Goal: Task Accomplishment & Management: Manage account settings

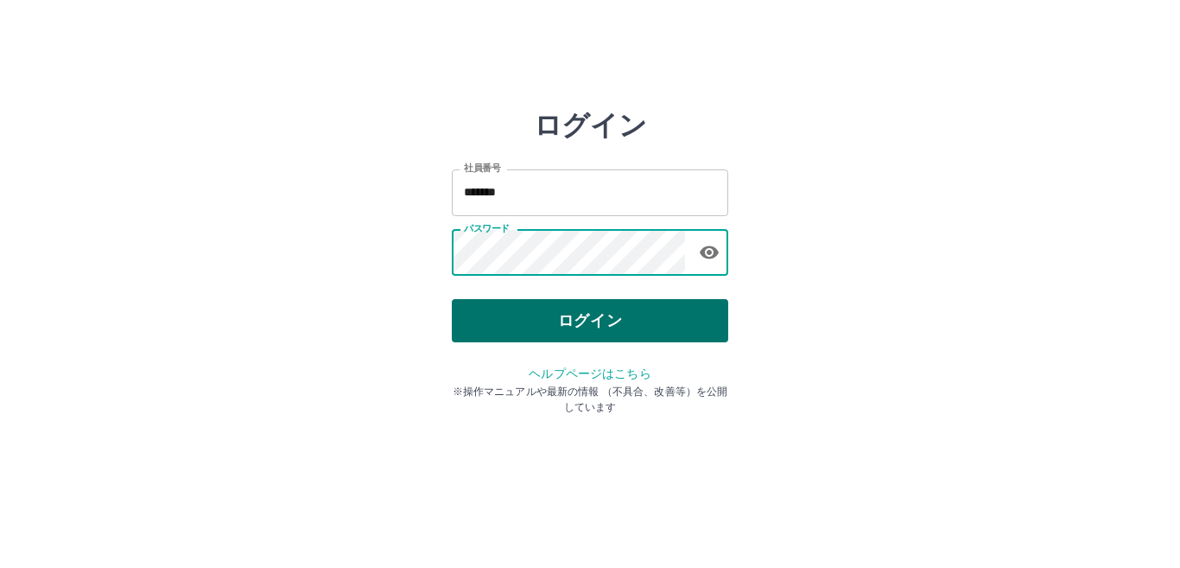
click at [572, 326] on button "ログイン" at bounding box center [590, 320] width 276 height 43
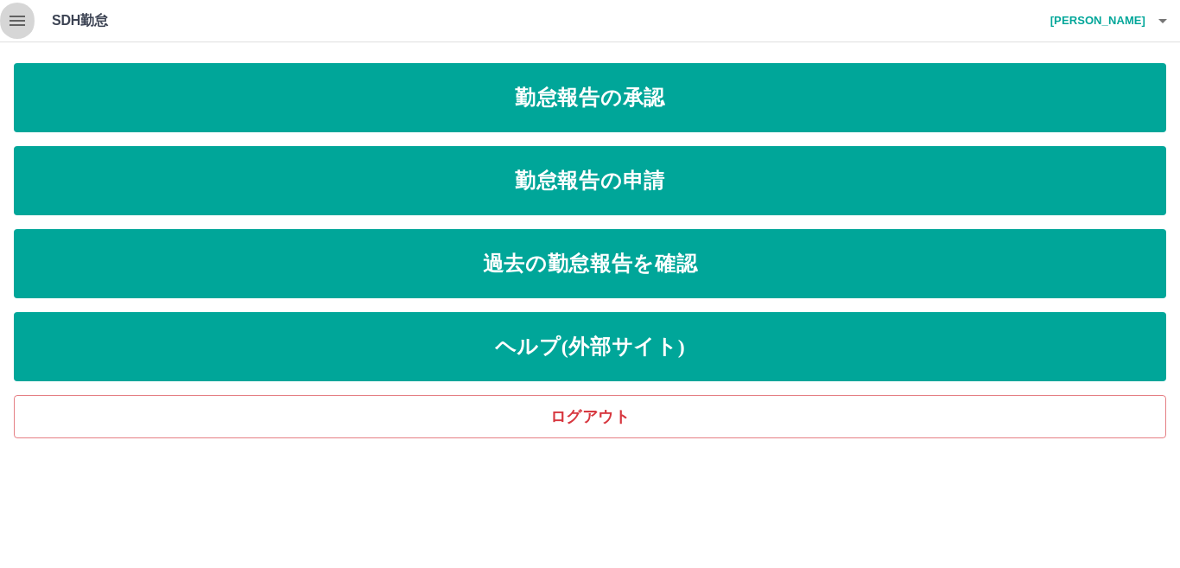
click at [25, 16] on icon "button" at bounding box center [18, 21] width 16 height 10
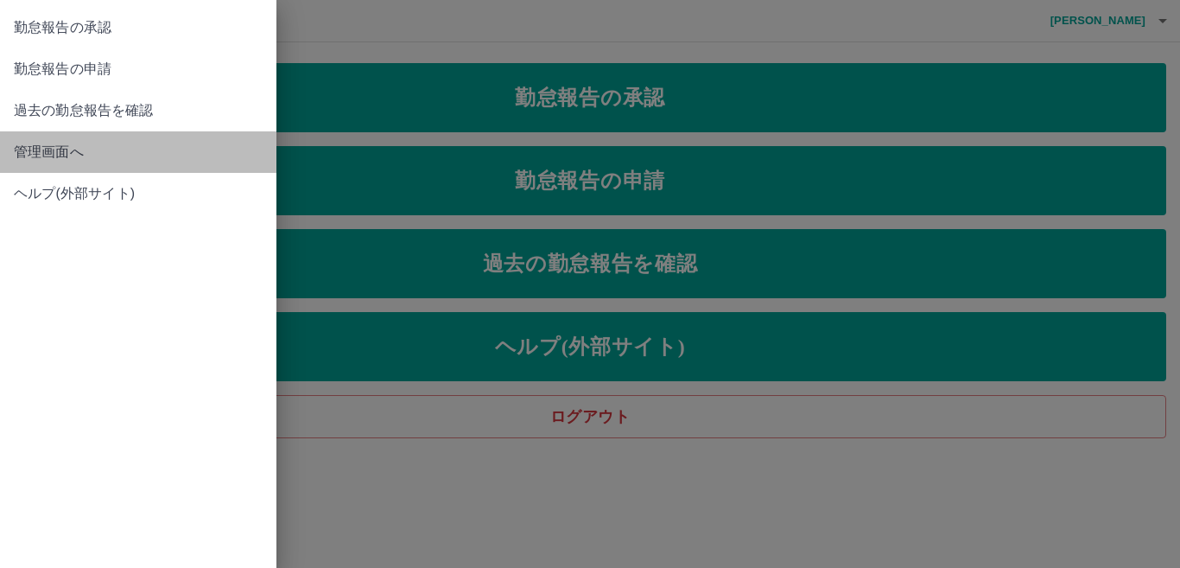
click at [59, 144] on span "管理画面へ" at bounding box center [138, 152] width 249 height 21
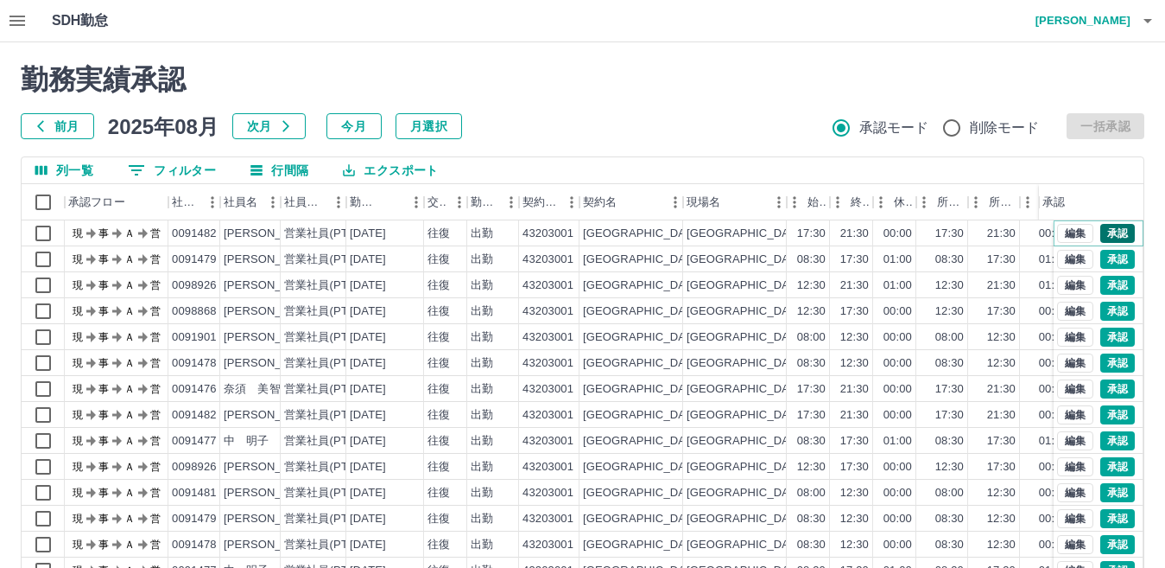
click at [1104, 230] on button "承認" at bounding box center [1117, 233] width 35 height 19
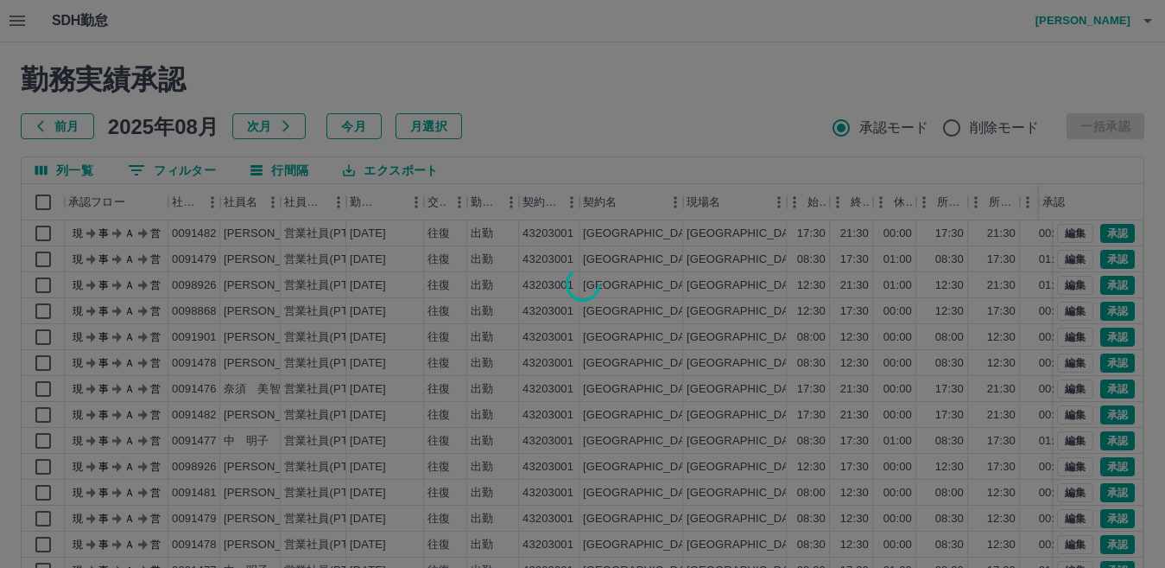
click at [1105, 252] on div at bounding box center [582, 284] width 1165 height 568
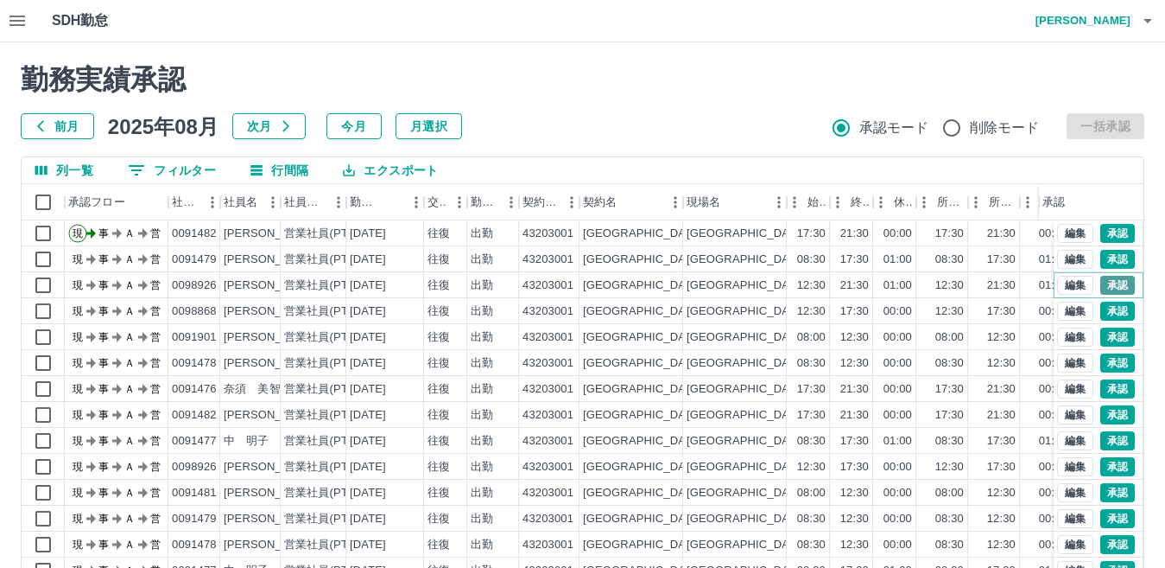
click at [1105, 284] on button "承認" at bounding box center [1117, 285] width 35 height 19
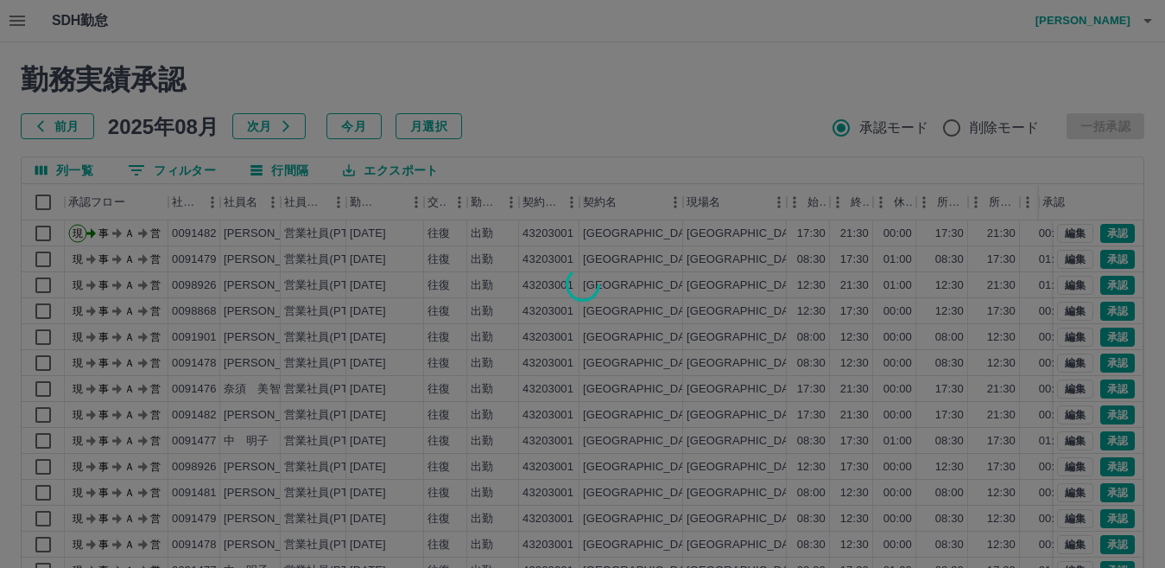
click at [1095, 314] on div at bounding box center [582, 284] width 1165 height 568
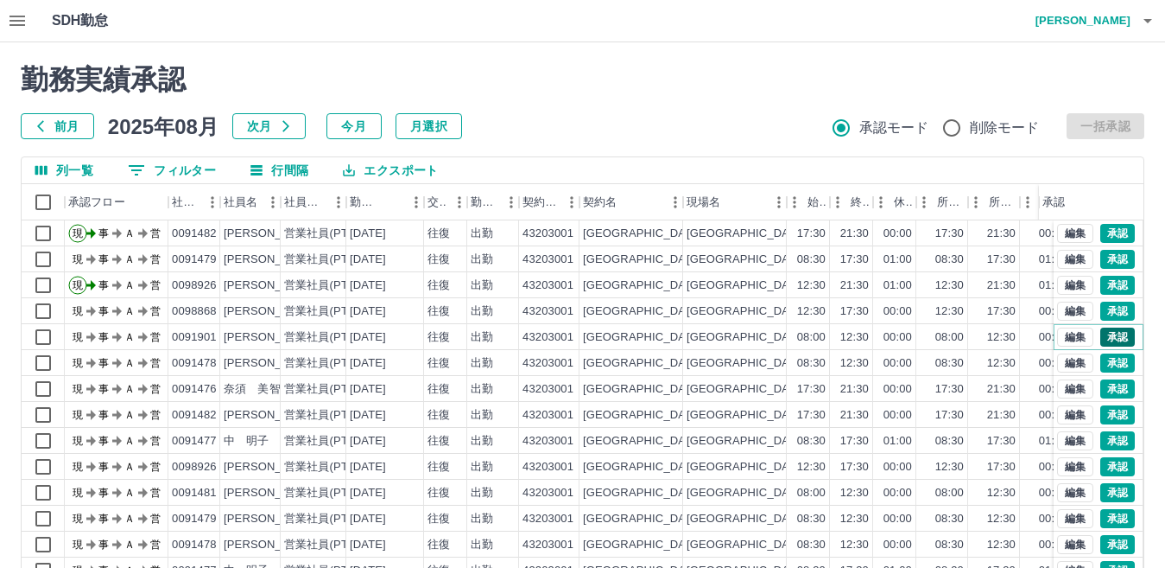
click at [1100, 337] on button "承認" at bounding box center [1117, 336] width 35 height 19
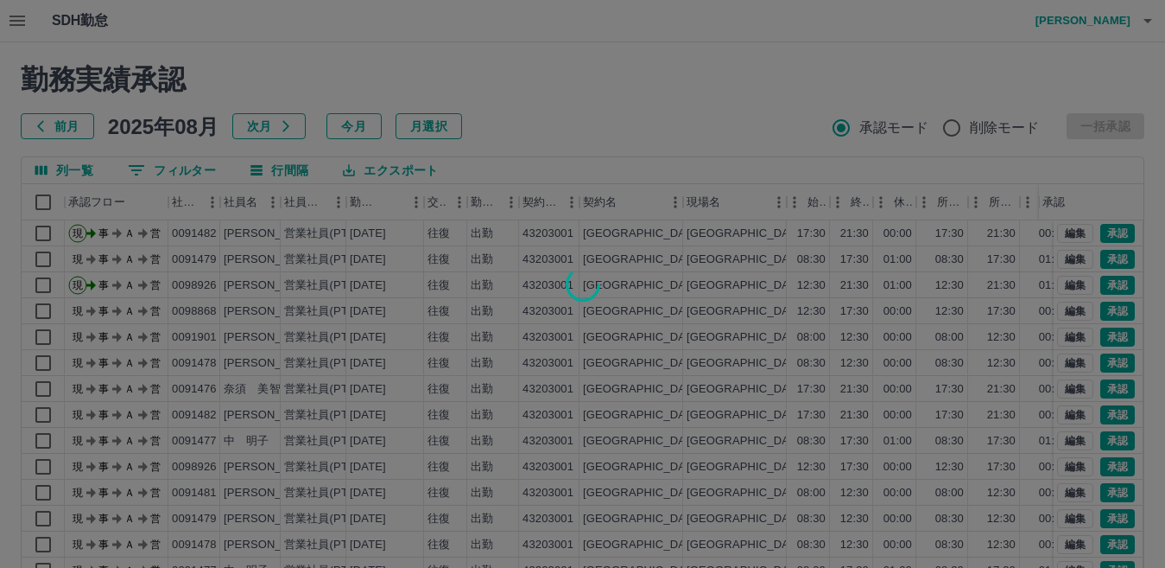
click at [1100, 362] on div at bounding box center [582, 284] width 1165 height 568
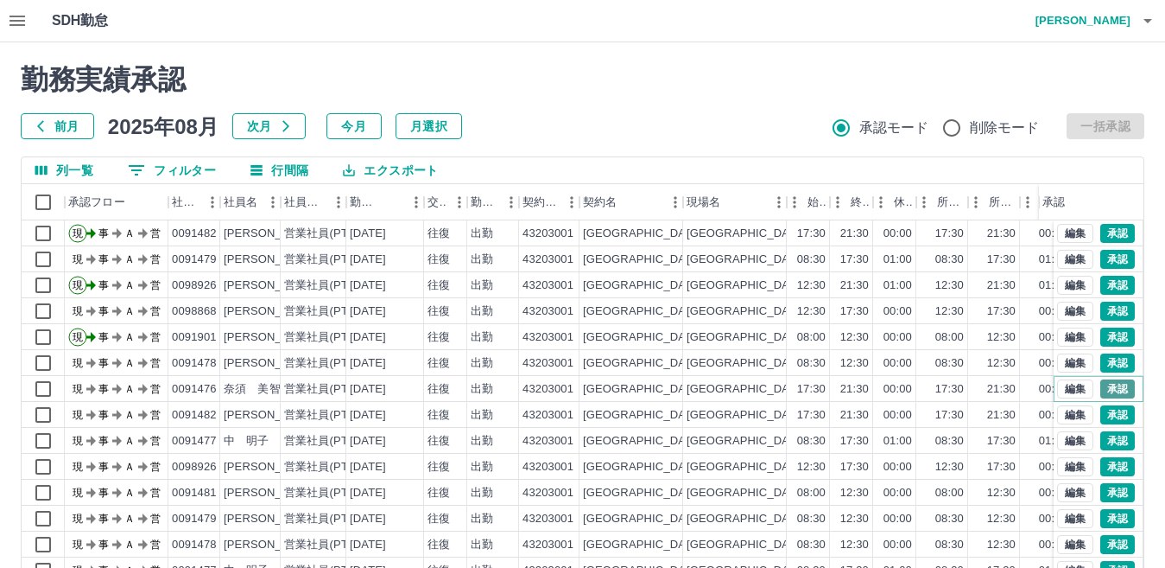
click at [1100, 387] on button "承認" at bounding box center [1117, 388] width 35 height 19
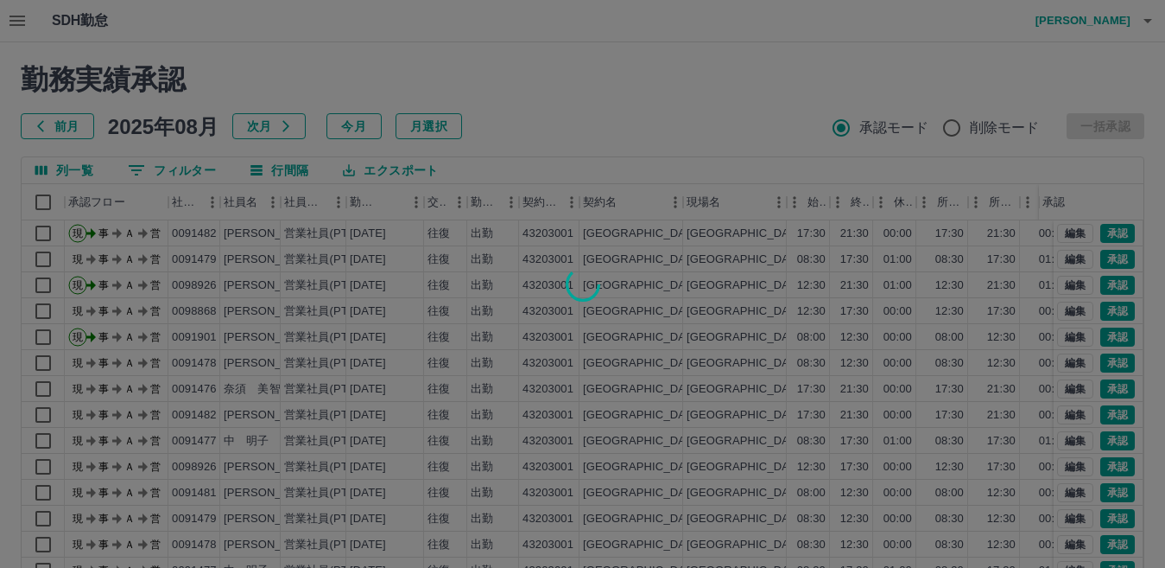
click at [1101, 413] on div at bounding box center [582, 284] width 1165 height 568
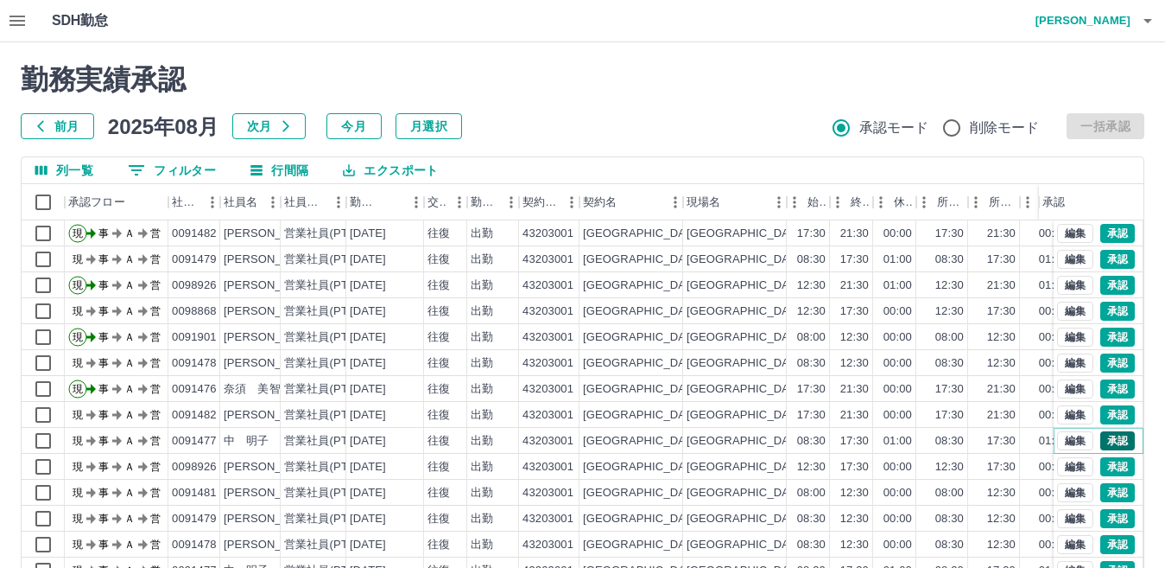
click at [1101, 438] on button "承認" at bounding box center [1117, 440] width 35 height 19
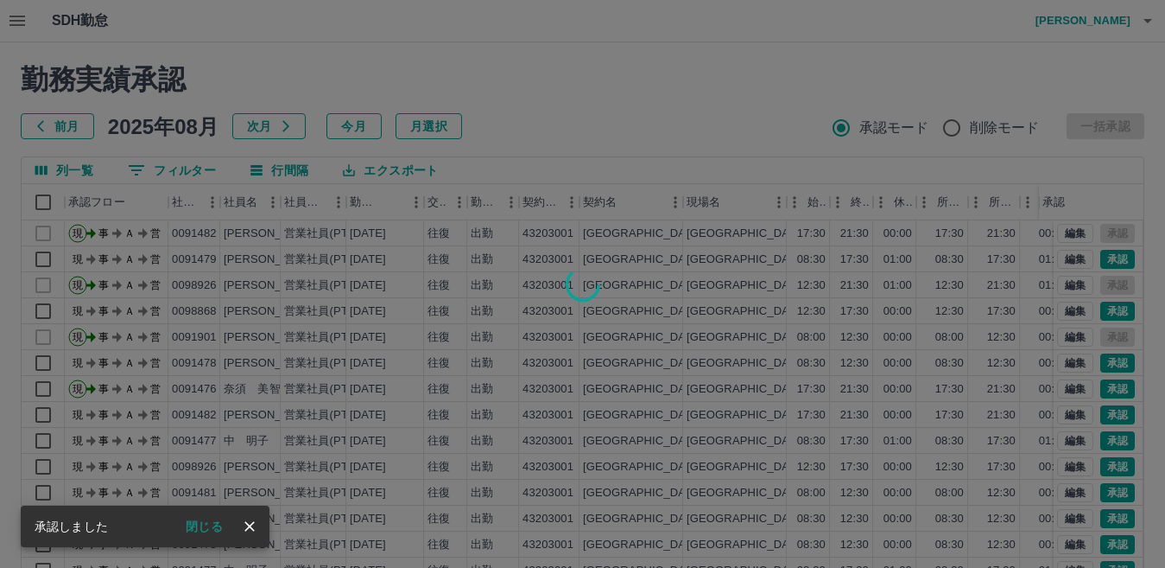
click at [1102, 472] on div at bounding box center [582, 284] width 1165 height 568
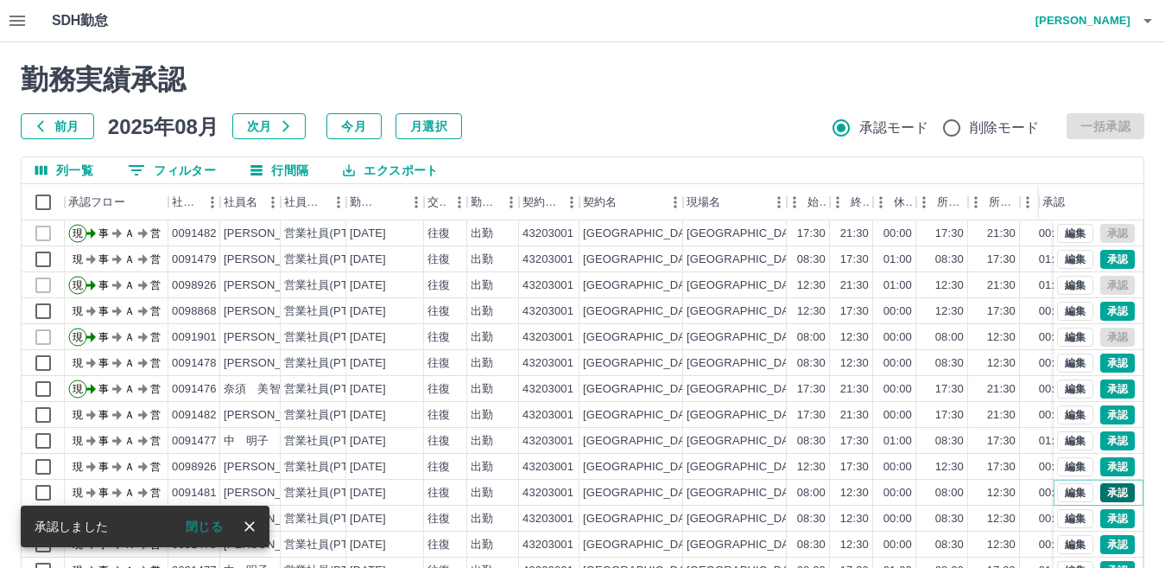
click at [1110, 488] on button "承認" at bounding box center [1117, 492] width 35 height 19
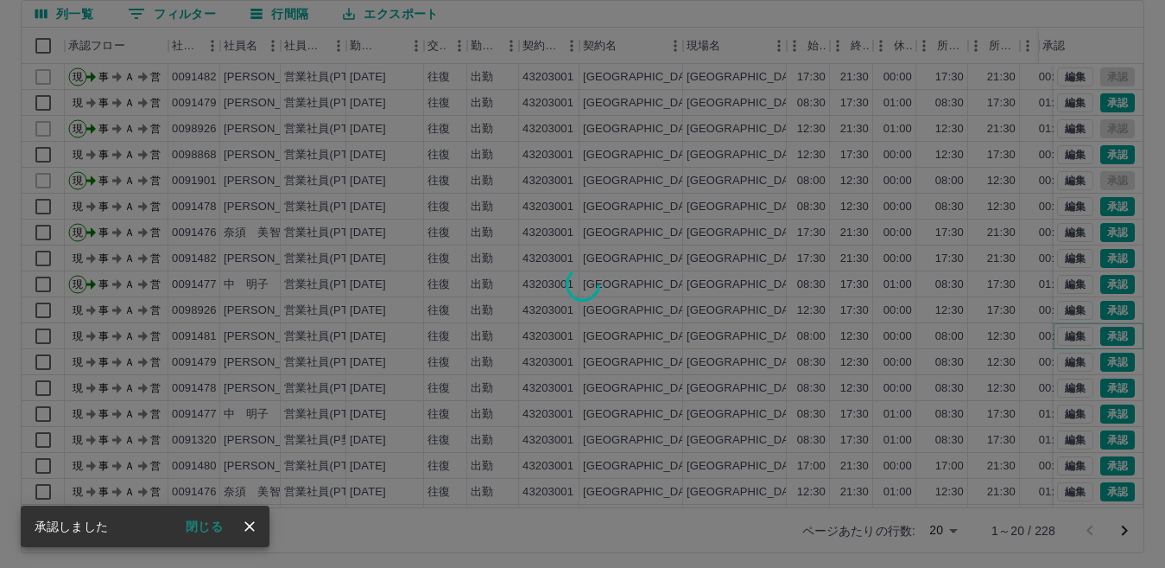
scroll to position [162, 0]
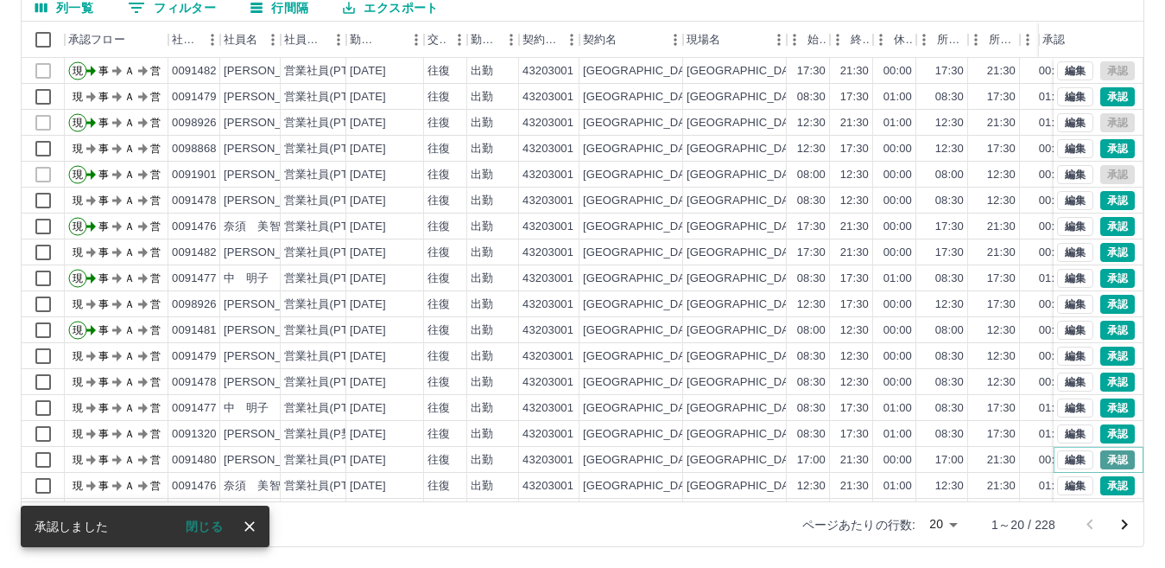
click at [1110, 464] on button "承認" at bounding box center [1117, 459] width 35 height 19
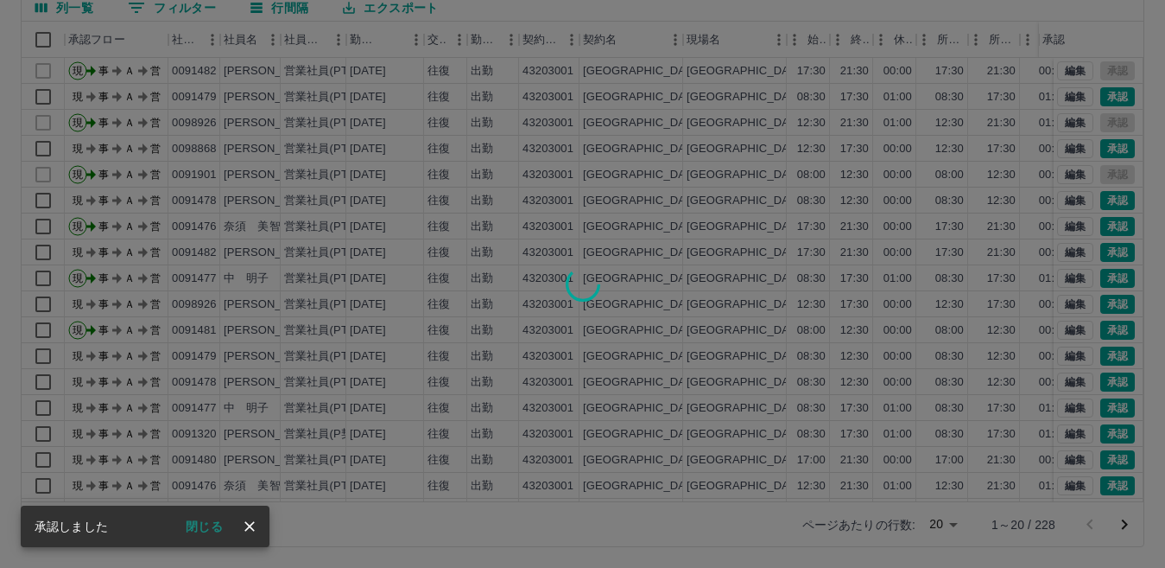
click at [1110, 435] on div at bounding box center [582, 284] width 1165 height 568
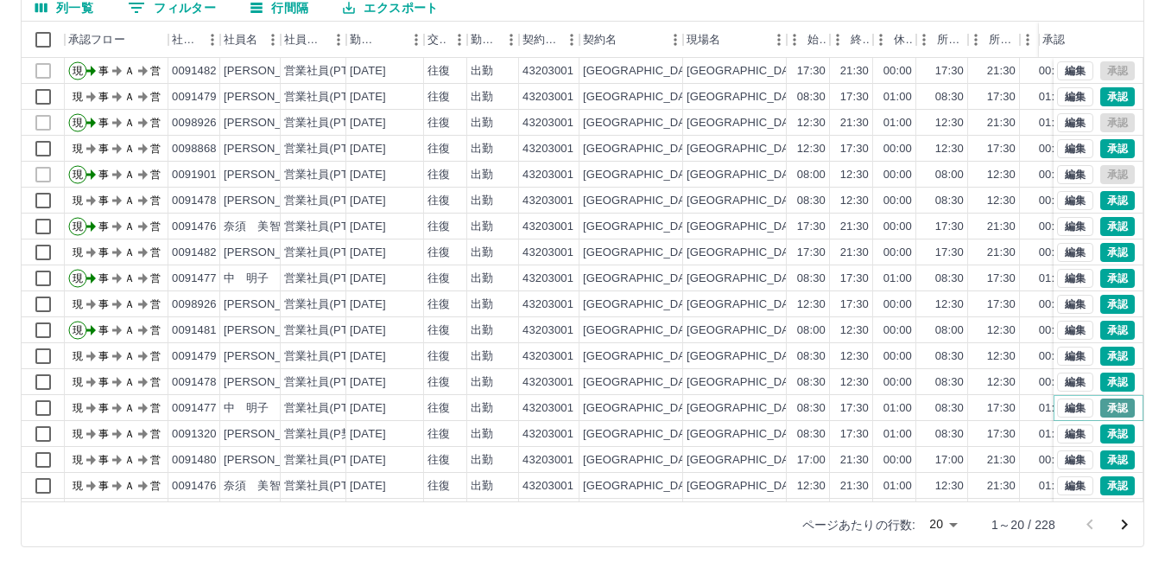
click at [1100, 409] on button "承認" at bounding box center [1117, 407] width 35 height 19
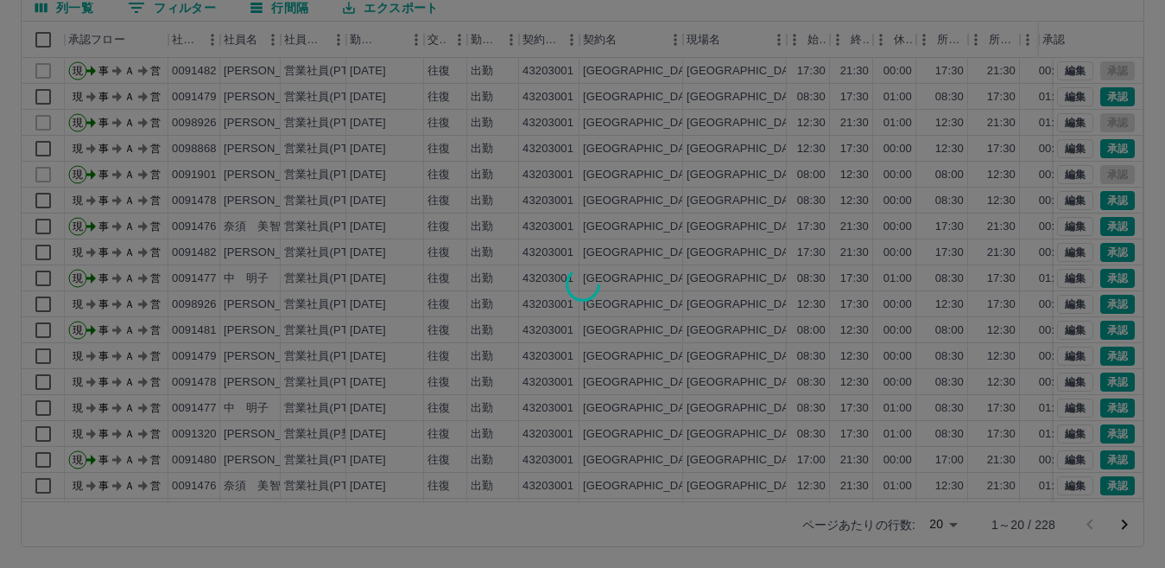
click at [1104, 385] on div at bounding box center [582, 284] width 1165 height 568
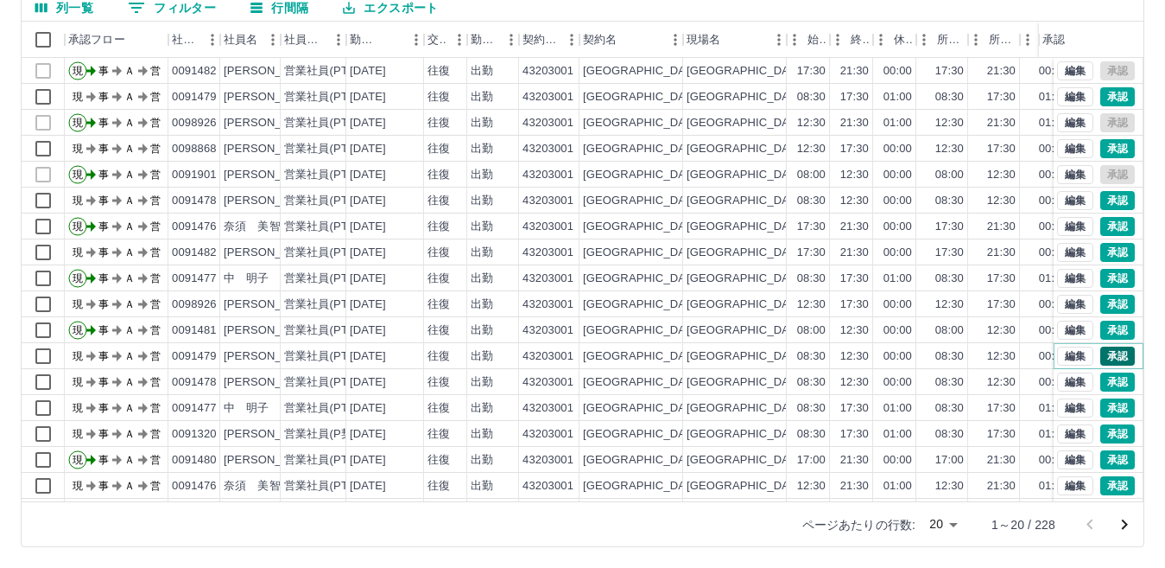
click at [1100, 353] on button "承認" at bounding box center [1117, 355] width 35 height 19
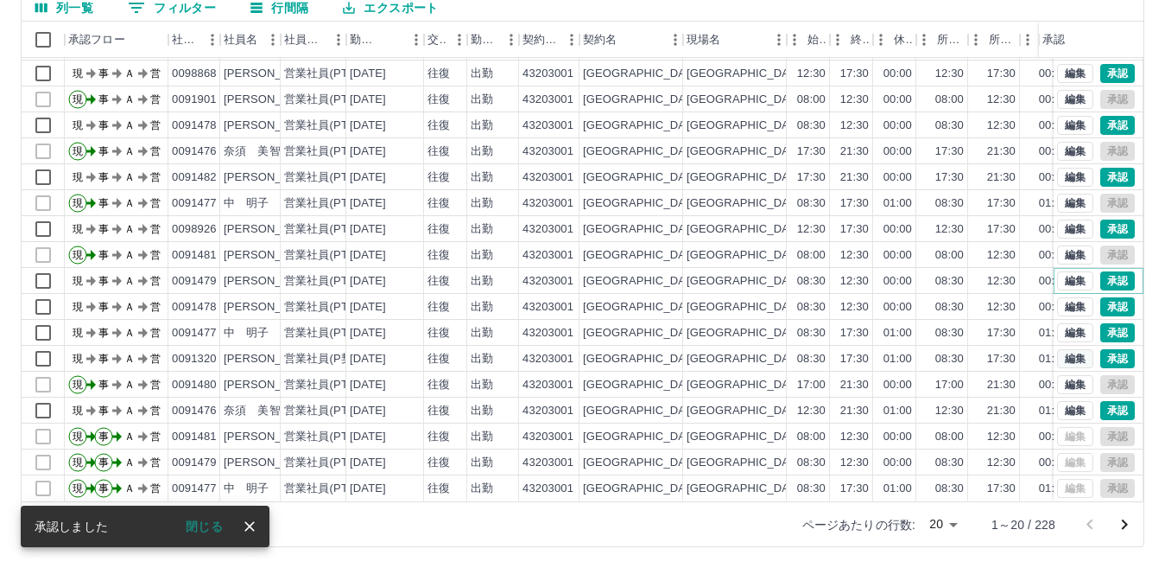
scroll to position [90, 0]
click at [1107, 401] on button "承認" at bounding box center [1117, 410] width 35 height 19
click at [1105, 349] on button "承認" at bounding box center [1117, 358] width 35 height 19
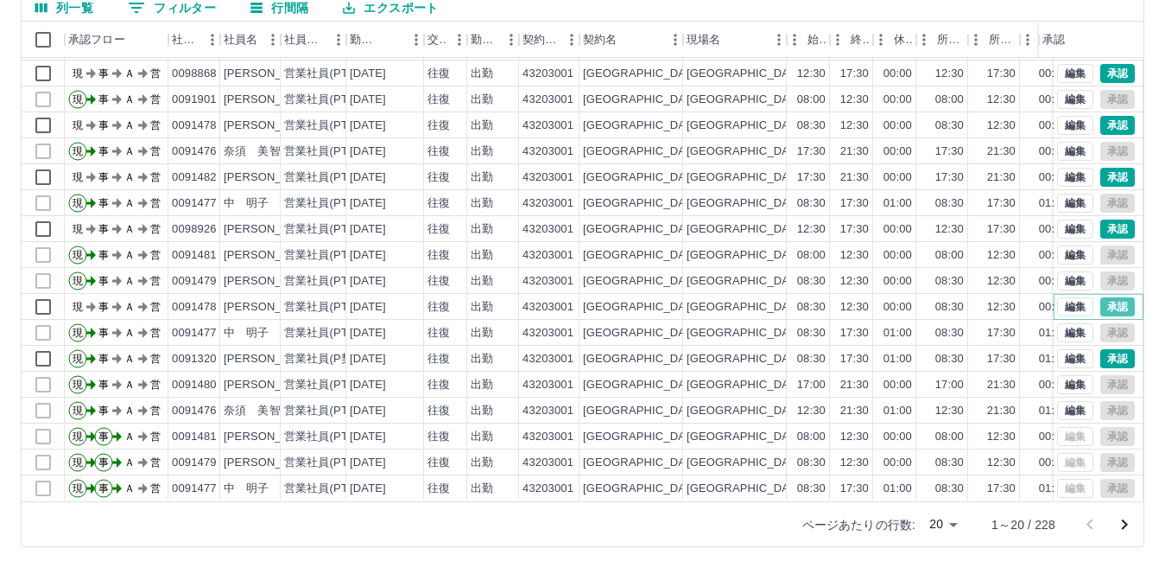
click at [1105, 297] on button "承認" at bounding box center [1117, 306] width 35 height 19
click at [1103, 219] on button "承認" at bounding box center [1117, 228] width 35 height 19
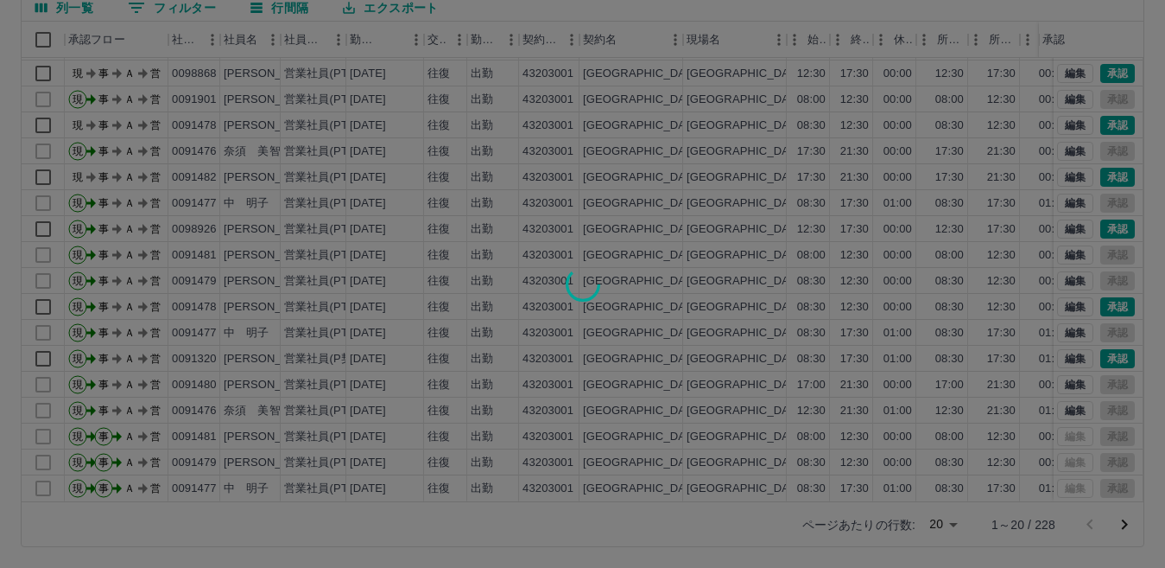
click at [1103, 161] on div at bounding box center [582, 284] width 1165 height 568
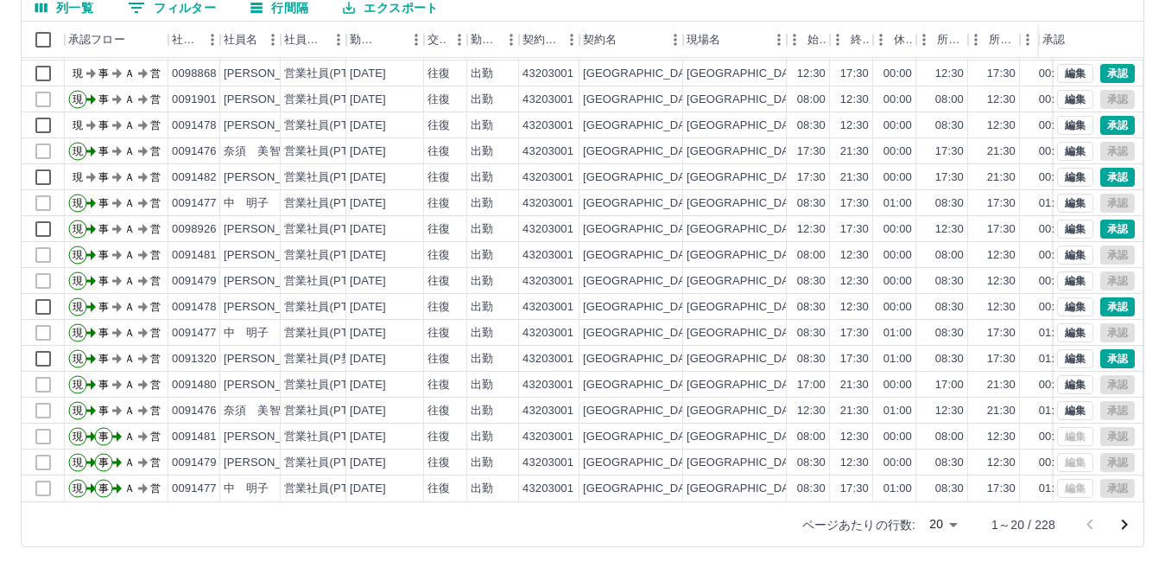
scroll to position [3, 0]
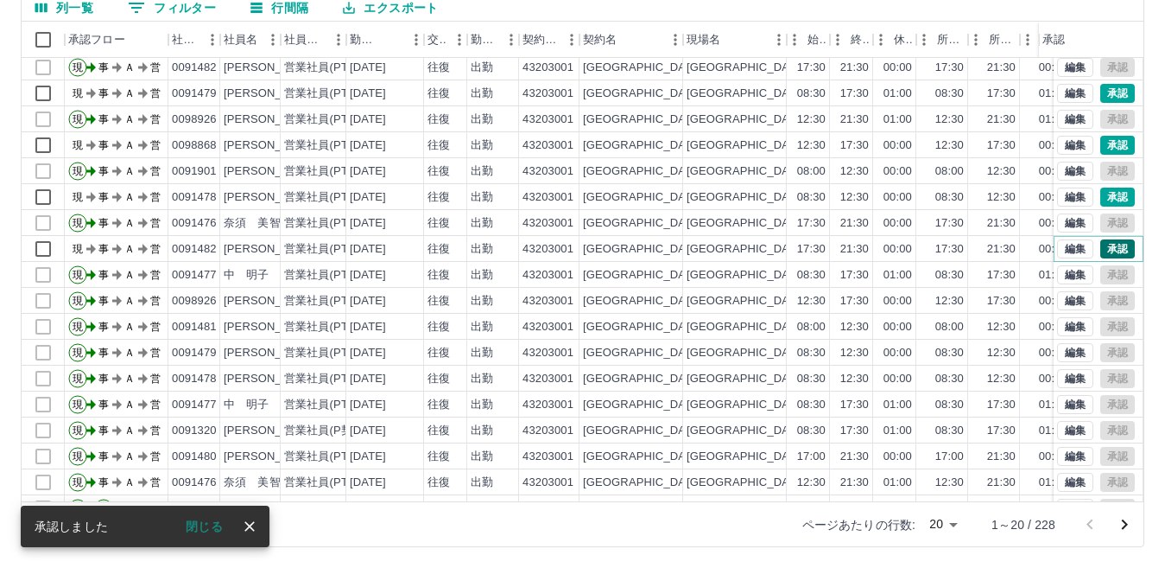
click at [1100, 245] on button "承認" at bounding box center [1117, 248] width 35 height 19
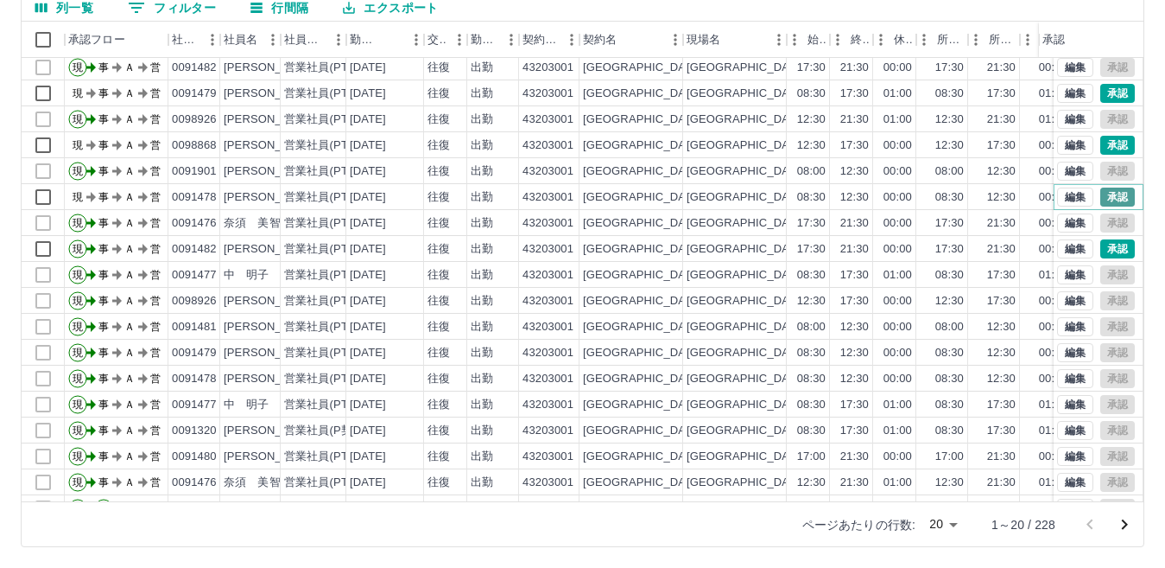
click at [1112, 200] on button "承認" at bounding box center [1117, 196] width 35 height 19
click at [1100, 147] on button "承認" at bounding box center [1117, 145] width 35 height 19
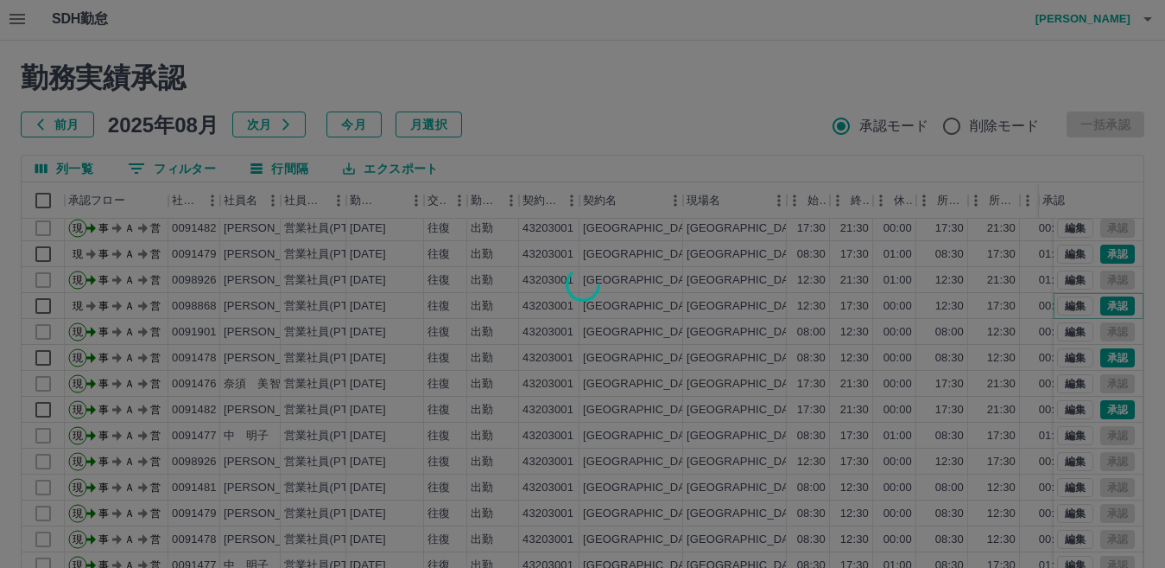
scroll to position [0, 0]
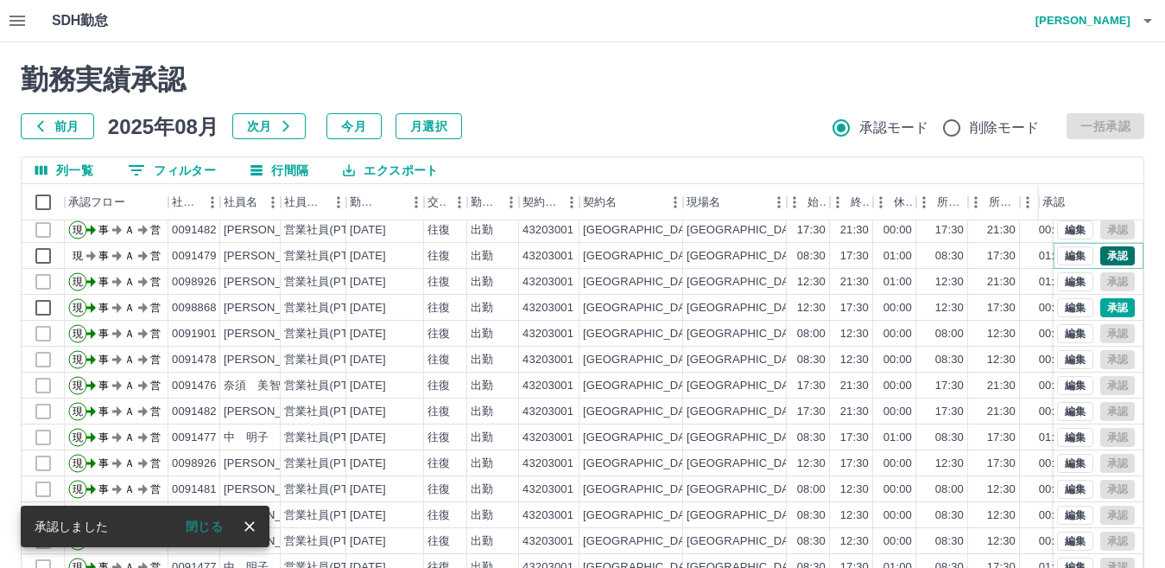
click at [1100, 251] on button "承認" at bounding box center [1117, 255] width 35 height 19
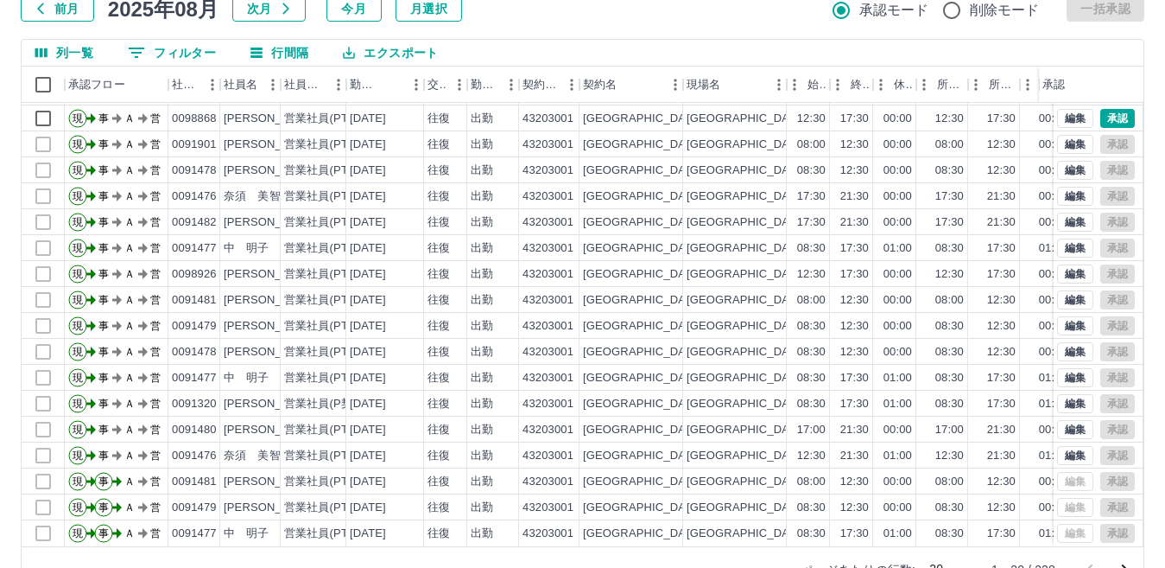
scroll to position [162, 0]
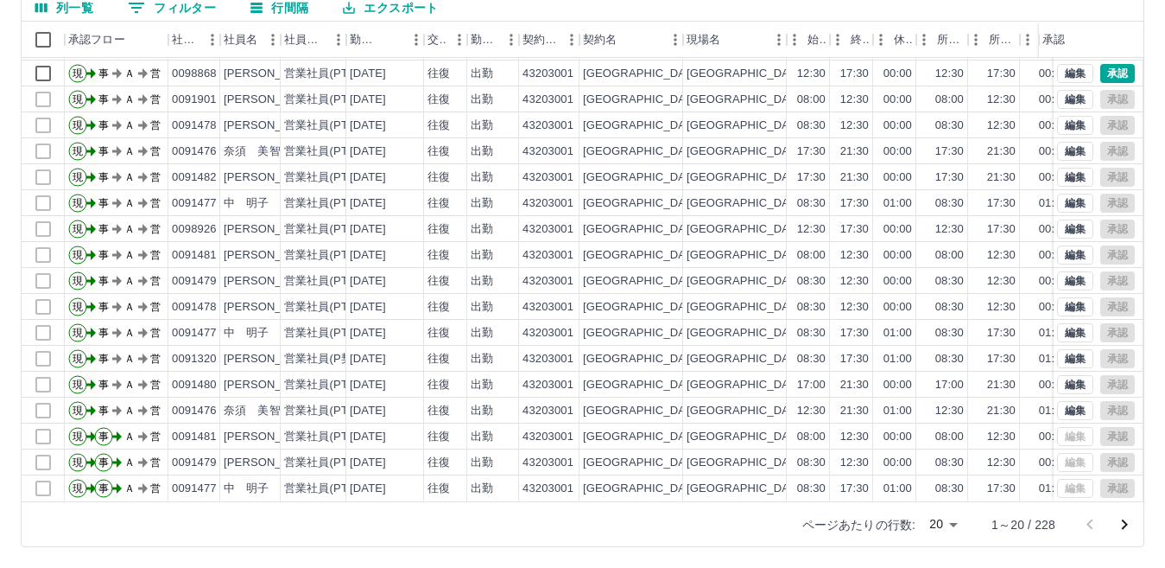
click at [957, 529] on body "SDH勤怠 [PERSON_NAME] 勤務実績承認 前月 [DATE] 次月 今月 月選択 承認モード 削除モード 一括承認 列一覧 0 フィルター 行間隔…" at bounding box center [582, 203] width 1165 height 730
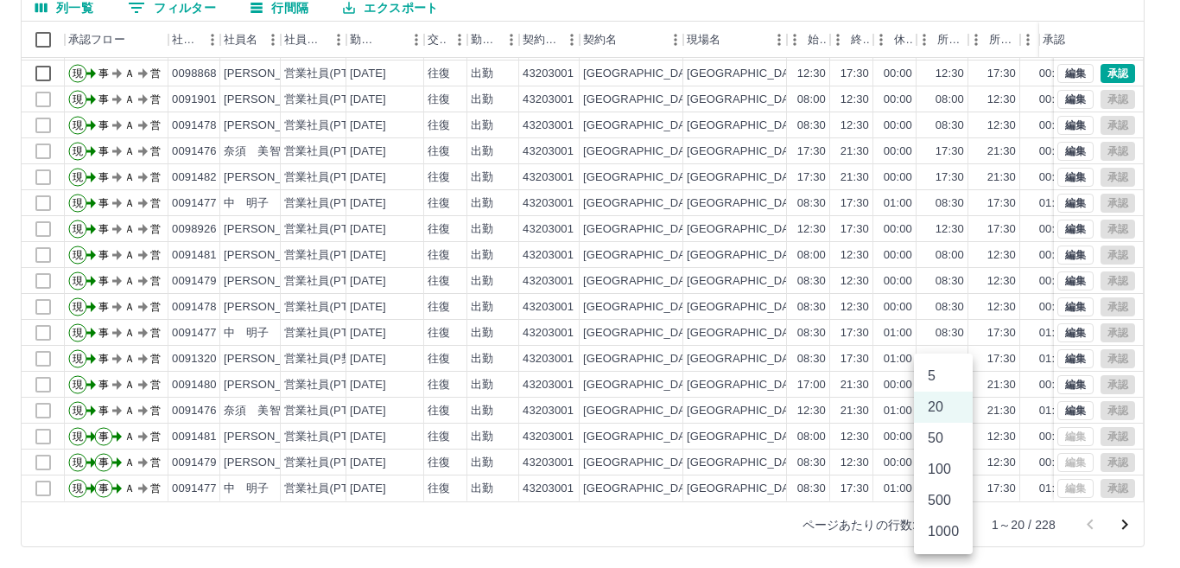
click at [945, 501] on li "500" at bounding box center [943, 500] width 59 height 31
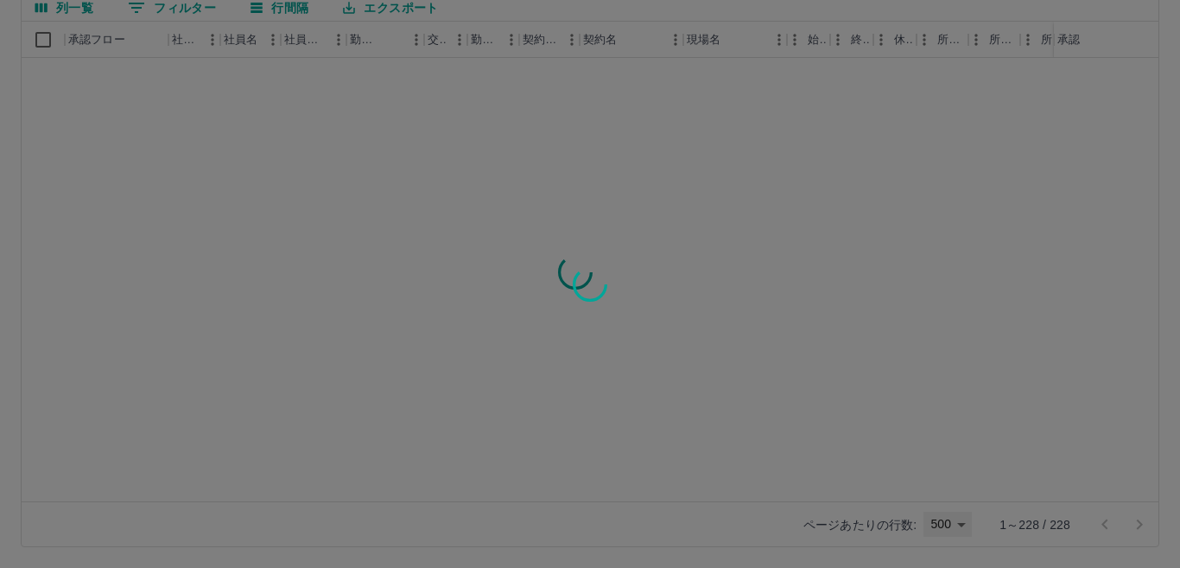
type input "***"
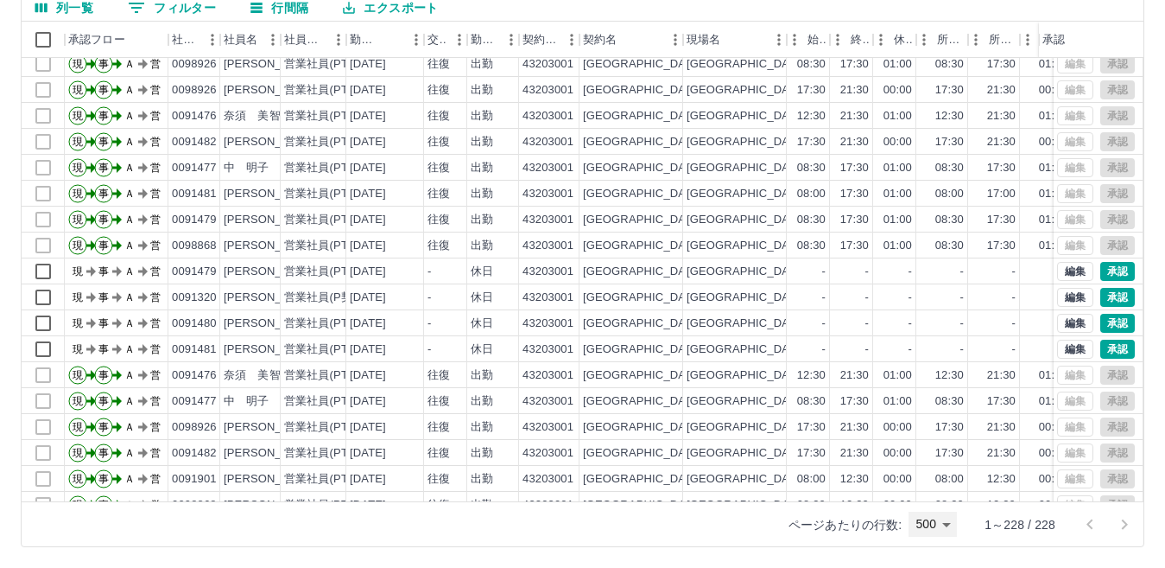
scroll to position [1123, 0]
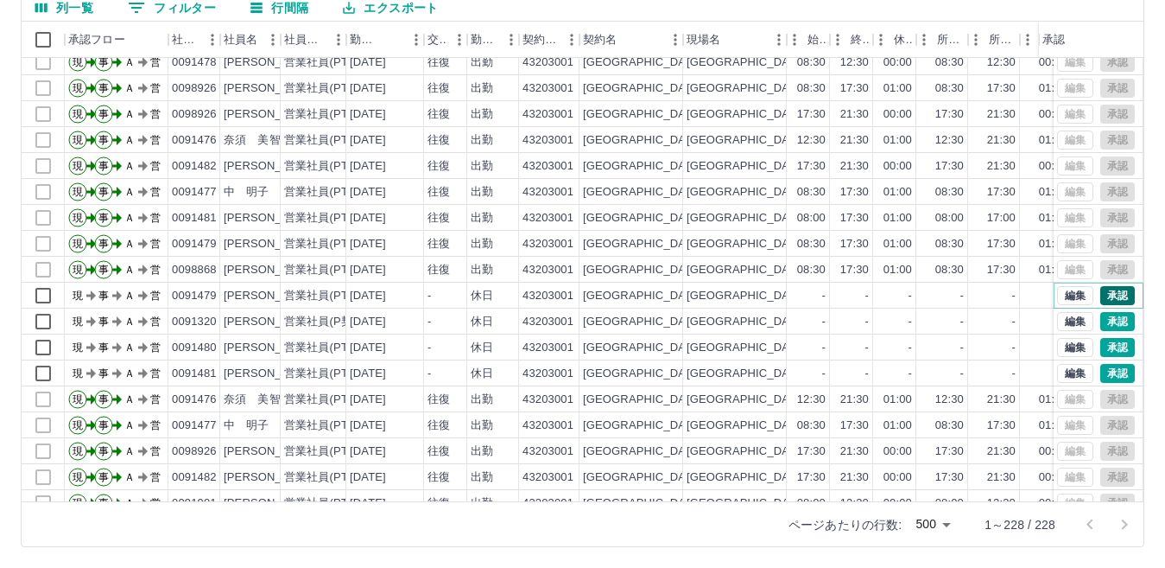
click at [1119, 291] on button "承認" at bounding box center [1117, 295] width 35 height 19
click at [1110, 322] on div at bounding box center [582, 284] width 1165 height 568
click at [1107, 351] on button "承認" at bounding box center [1117, 347] width 35 height 19
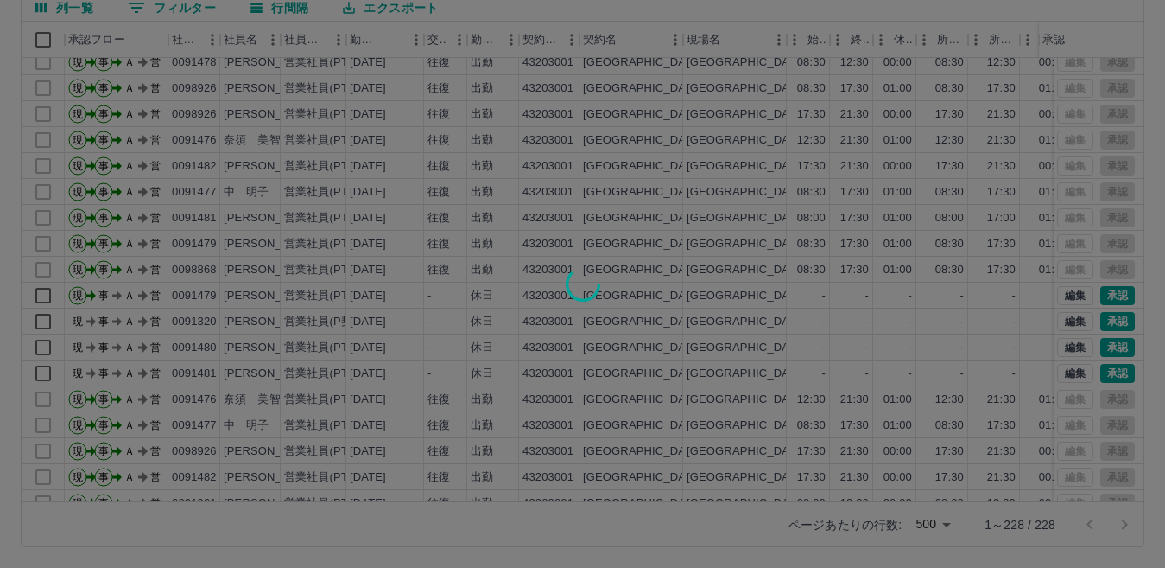
click at [1107, 371] on div at bounding box center [582, 284] width 1165 height 568
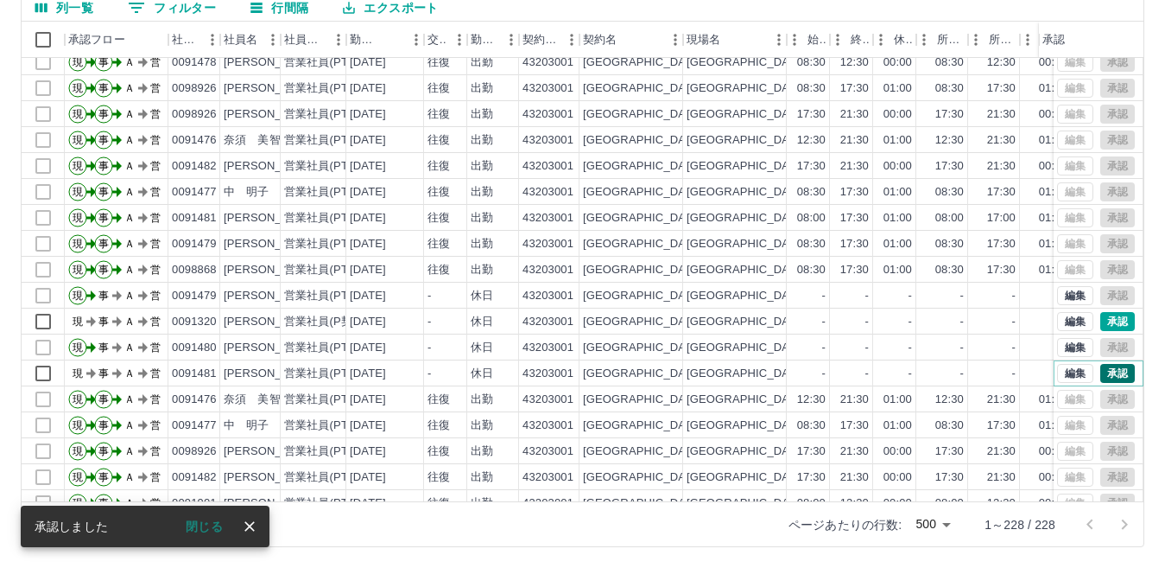
click at [1100, 373] on button "承認" at bounding box center [1117, 373] width 35 height 19
click at [1103, 322] on button "承認" at bounding box center [1117, 321] width 35 height 19
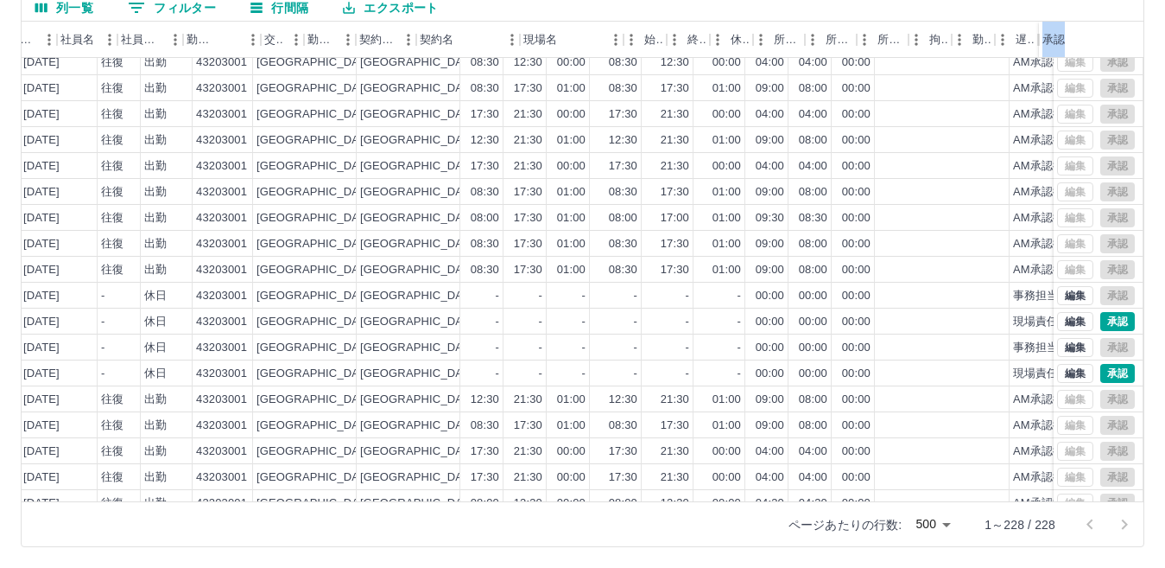
drag, startPoint x: 1134, startPoint y: 161, endPoint x: 1134, endPoint y: 194, distance: 33.7
click at [1134, 194] on div "勤務実績承認 前月 [DATE] 次月 今月 月選択 承認モード 削除モード 一括承認 列一覧 0 フィルター 行間隔 エクスポート 承認フロー 社員番号 社…" at bounding box center [582, 224] width 1165 height 688
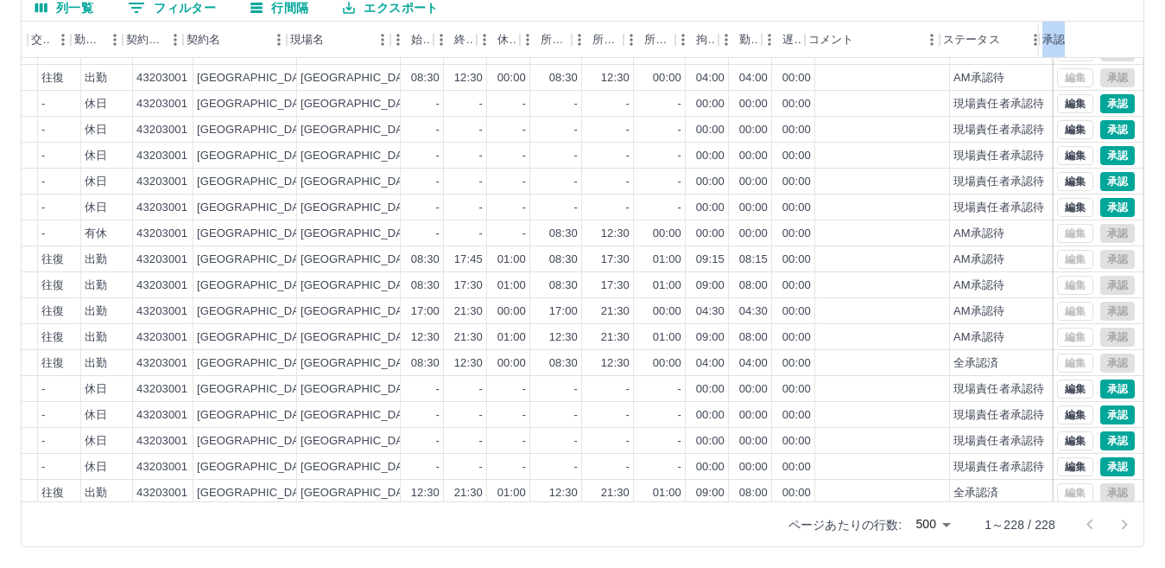
scroll to position [1639, 396]
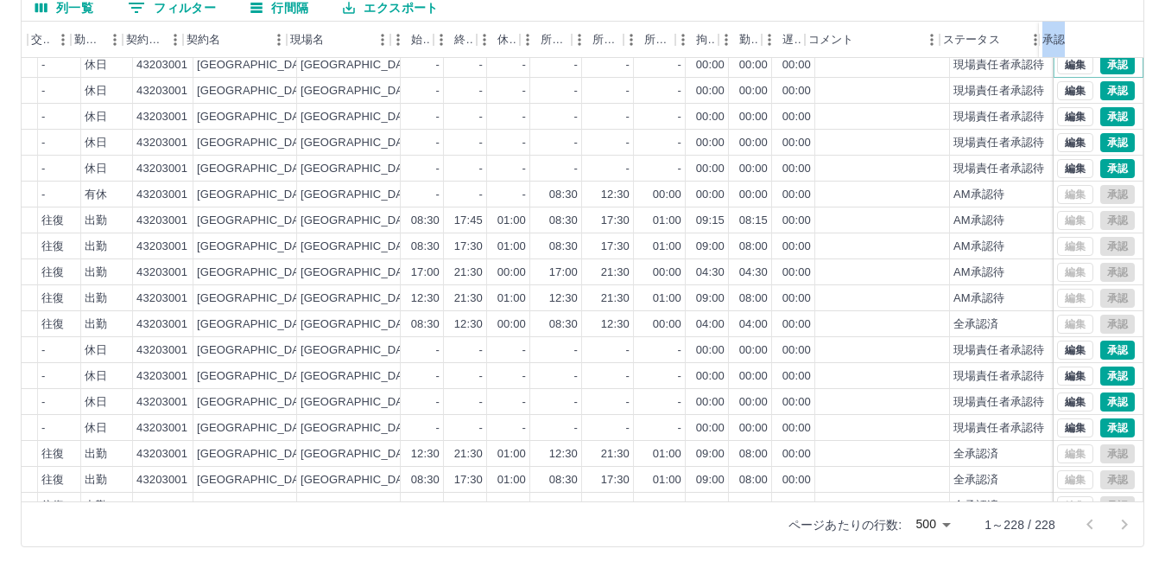
click at [1107, 67] on button "承認" at bounding box center [1117, 64] width 35 height 19
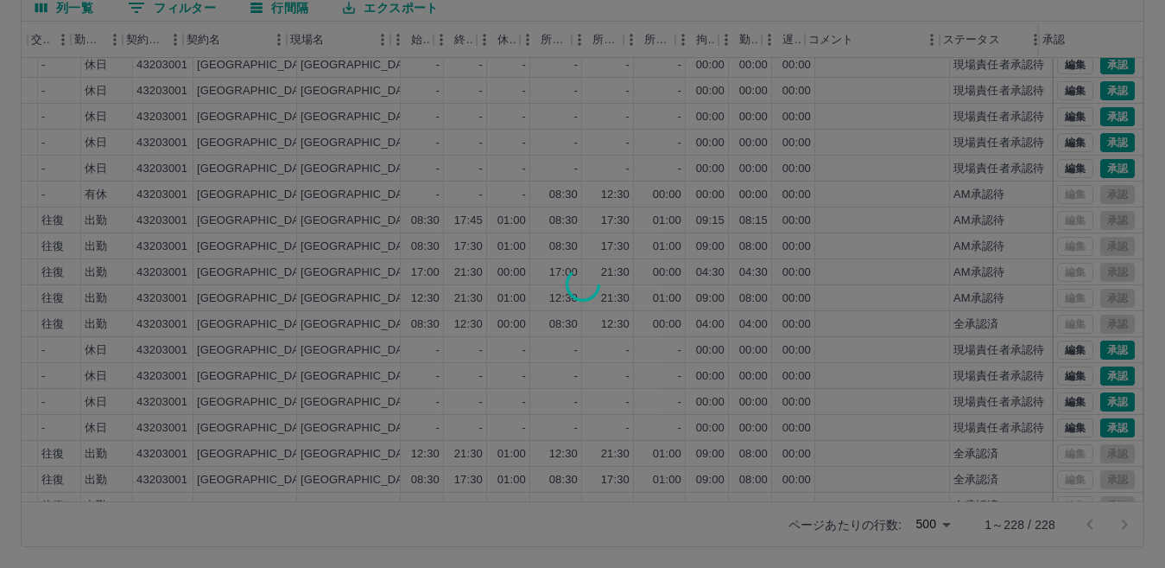
click at [1097, 90] on div at bounding box center [582, 284] width 1165 height 568
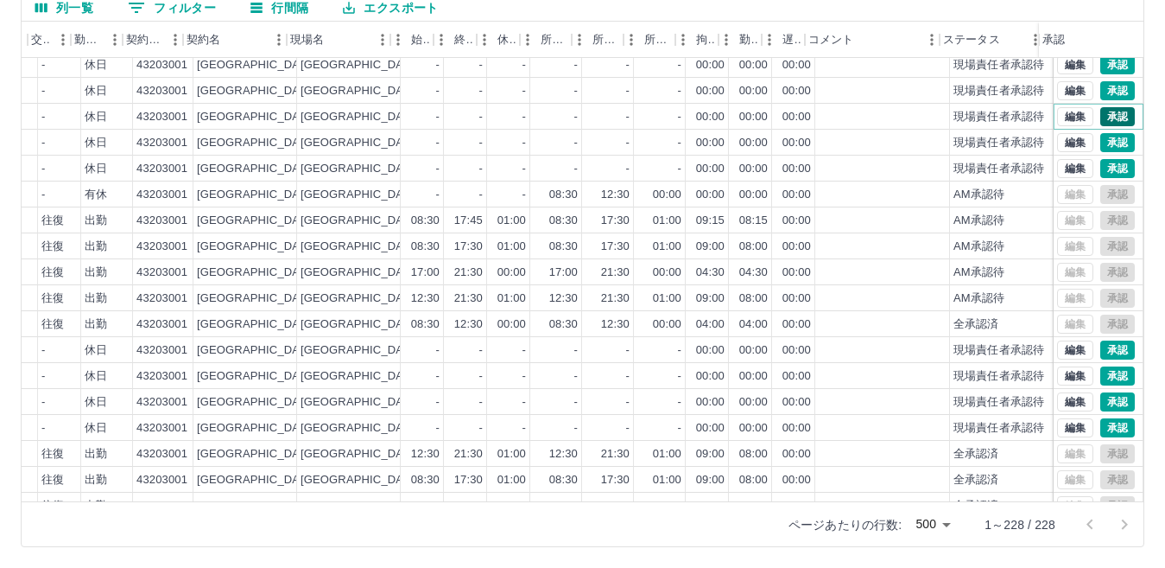
click at [1100, 113] on button "承認" at bounding box center [1117, 116] width 35 height 19
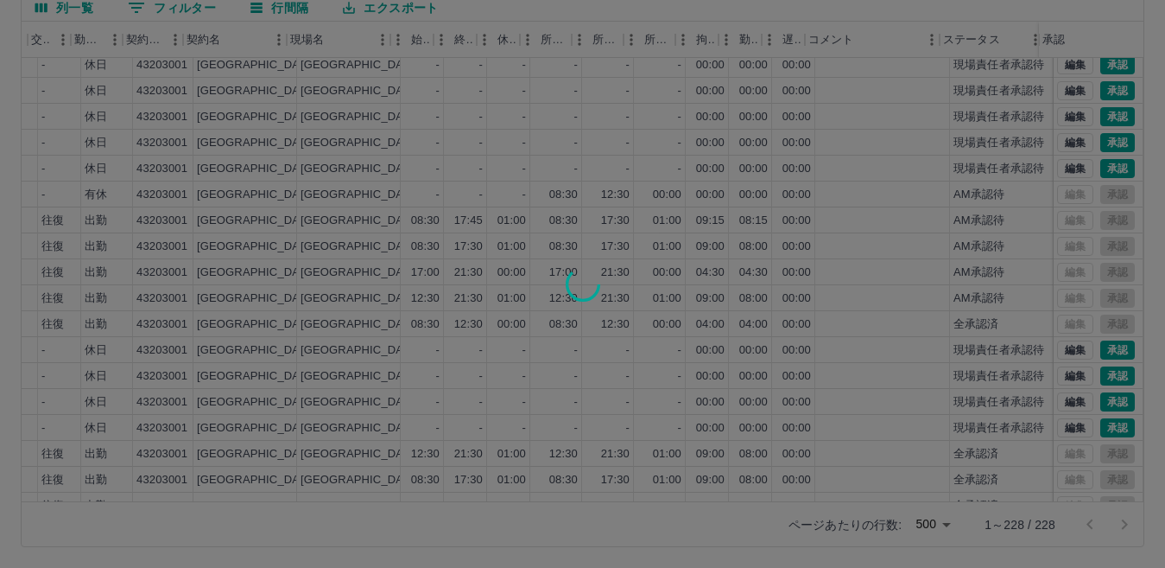
click at [1094, 142] on div at bounding box center [582, 284] width 1165 height 568
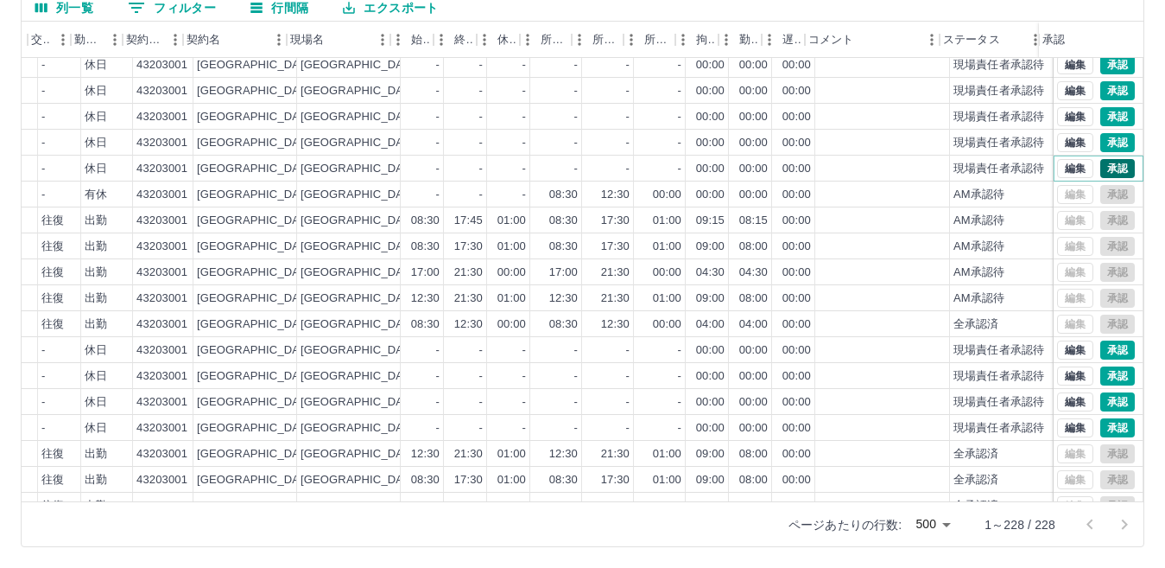
click at [1100, 168] on button "承認" at bounding box center [1117, 168] width 35 height 19
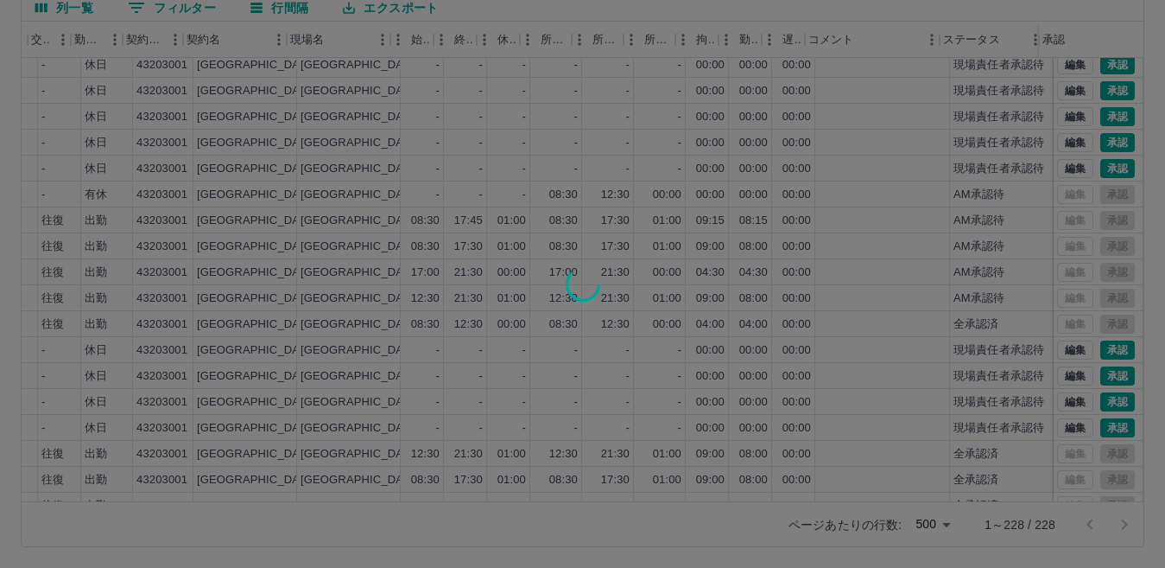
click at [1095, 345] on div at bounding box center [582, 284] width 1165 height 568
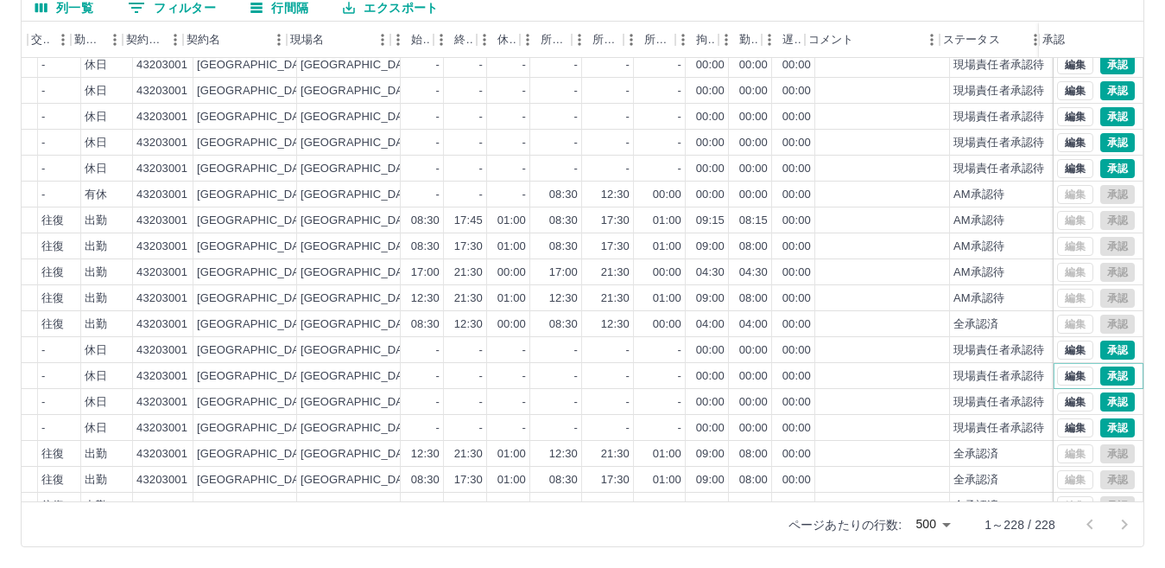
click at [1100, 374] on button "承認" at bounding box center [1117, 375] width 35 height 19
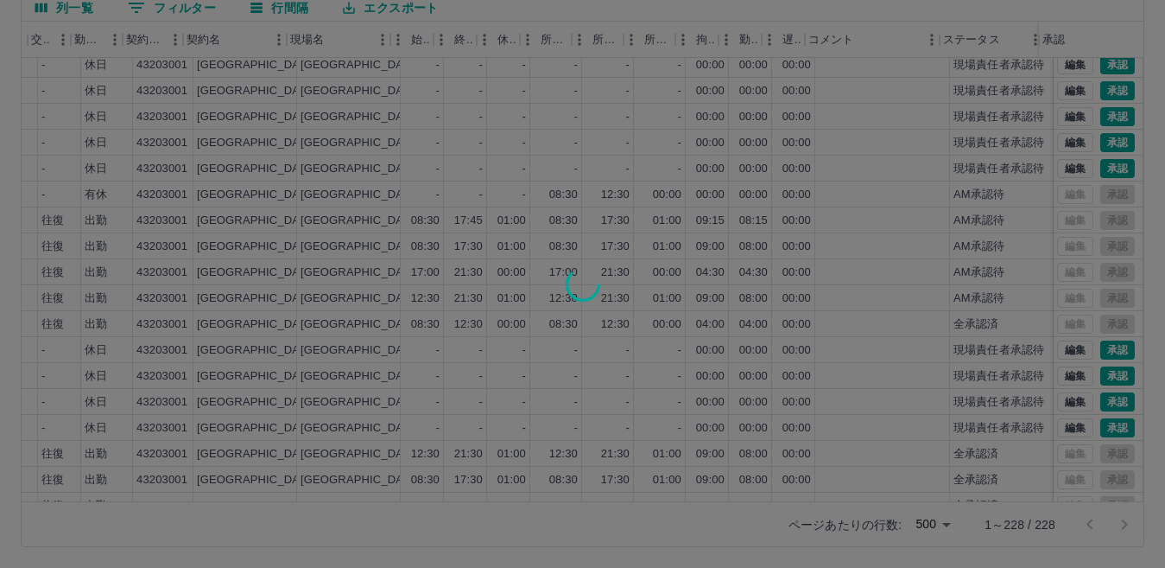
click at [1095, 404] on div at bounding box center [582, 284] width 1165 height 568
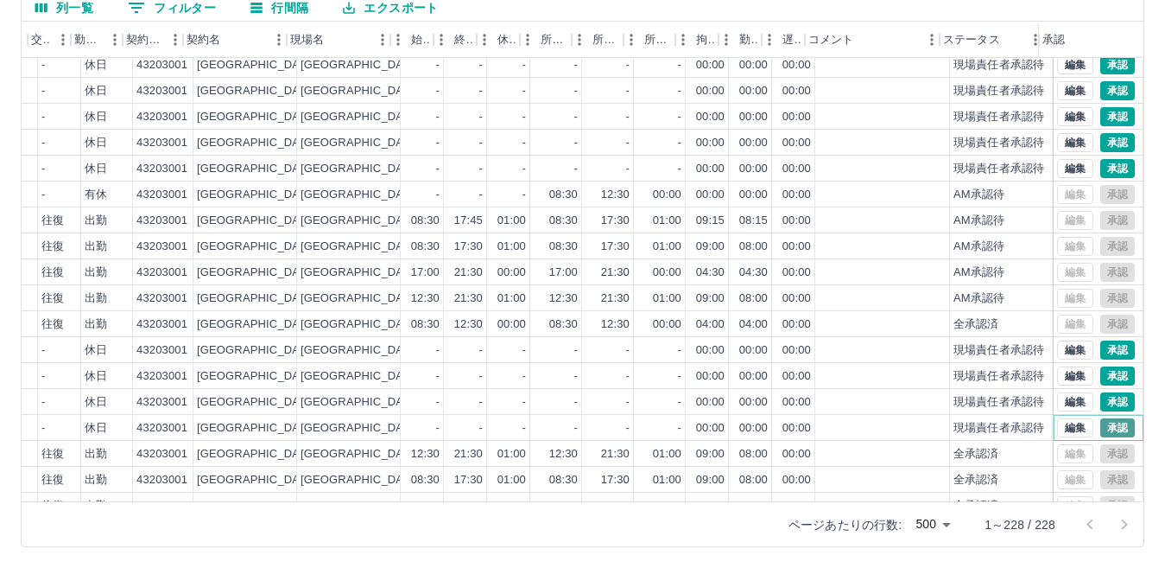
click at [1100, 423] on button "承認" at bounding box center [1117, 427] width 35 height 19
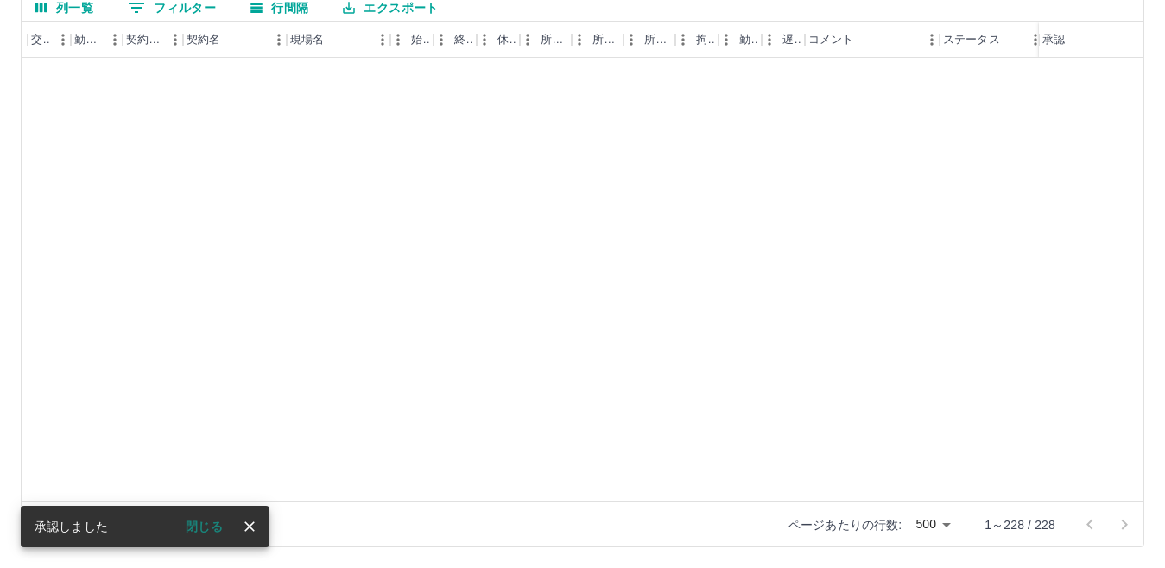
scroll to position [0, 396]
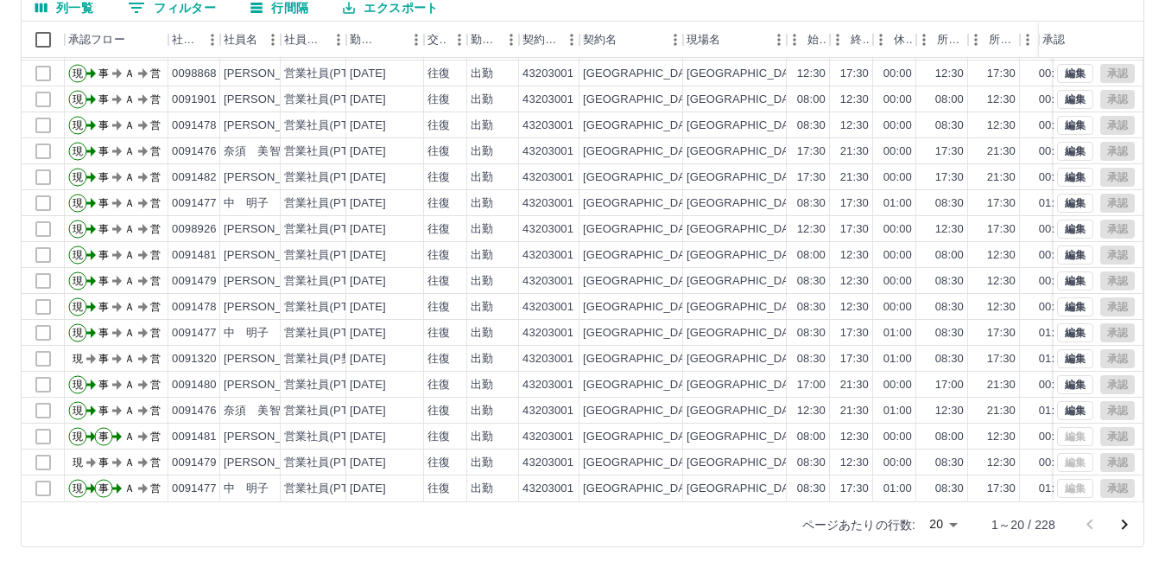
scroll to position [88, 0]
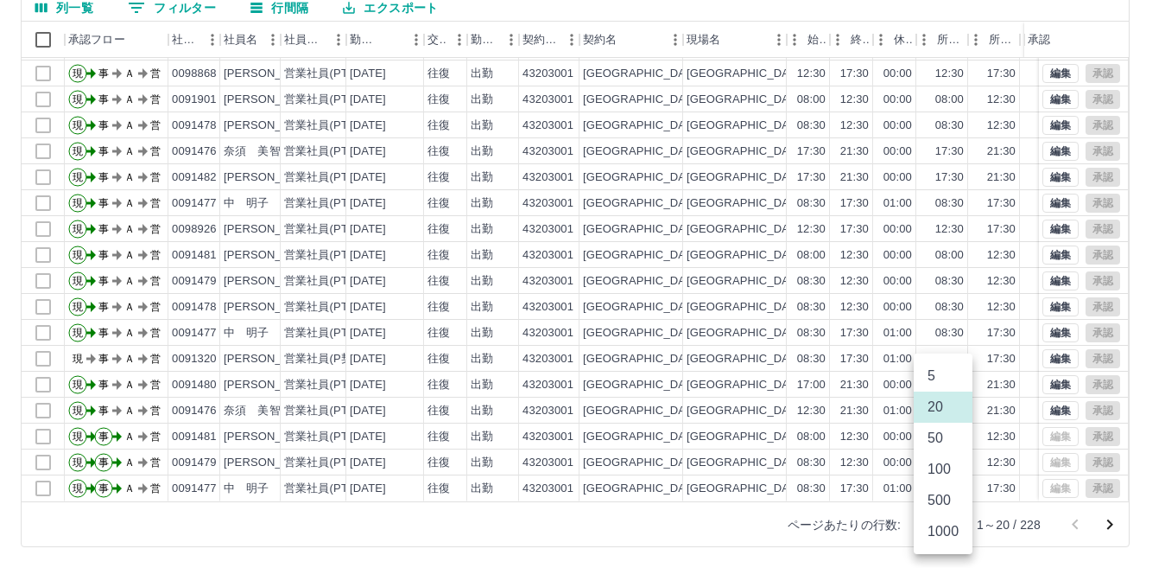
click at [961, 524] on body "SDH勤怠 中島　総一郎 勤務実績承認 前月 2025年08月 次月 今月 月選択 承認モード 削除モード 一括承認 列一覧 0 フィルター 行間隔 エクスポ…" at bounding box center [582, 203] width 1165 height 730
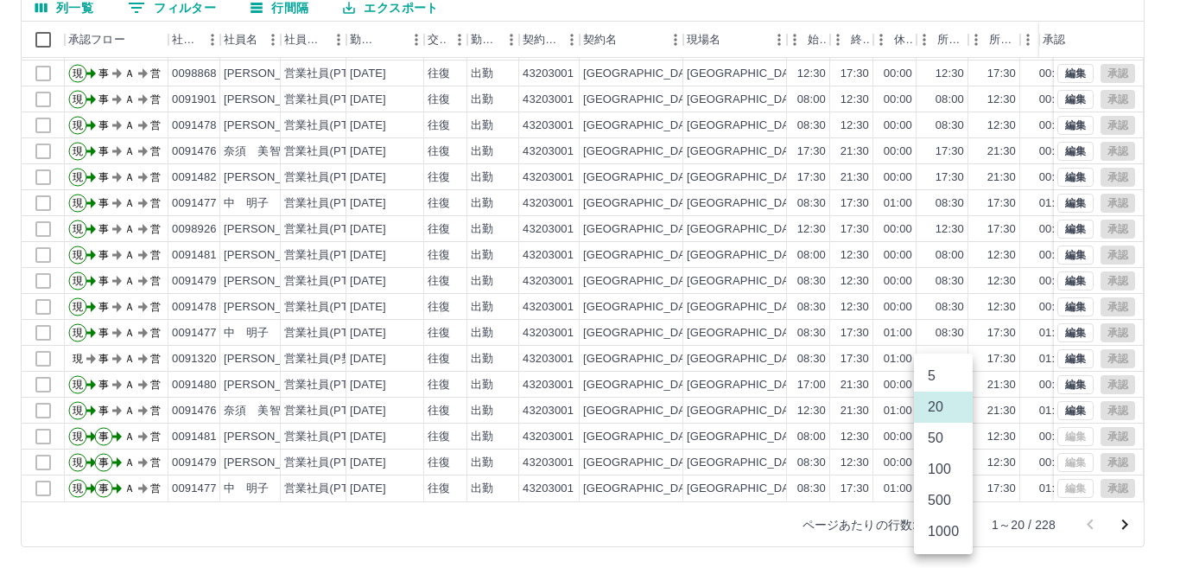
click at [943, 504] on li "500" at bounding box center [943, 500] width 59 height 31
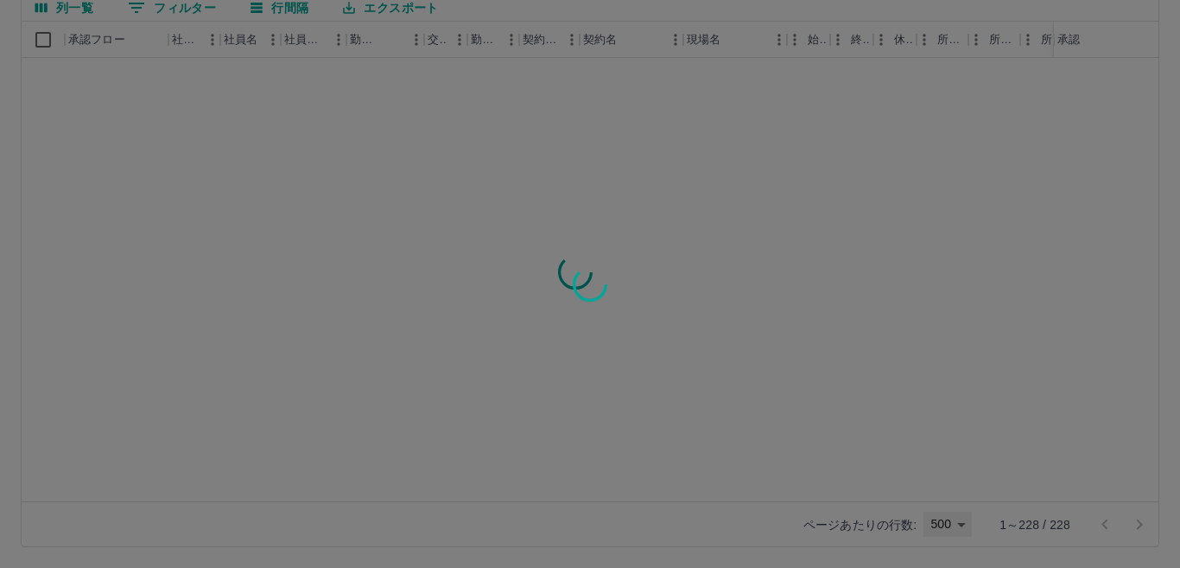
type input "***"
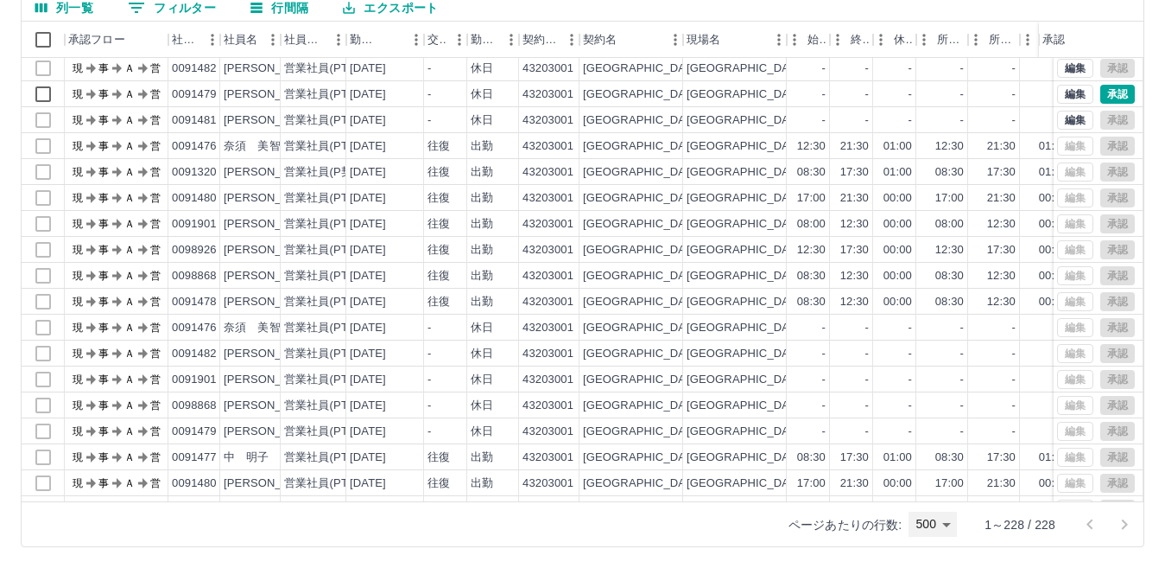
scroll to position [1818, 0]
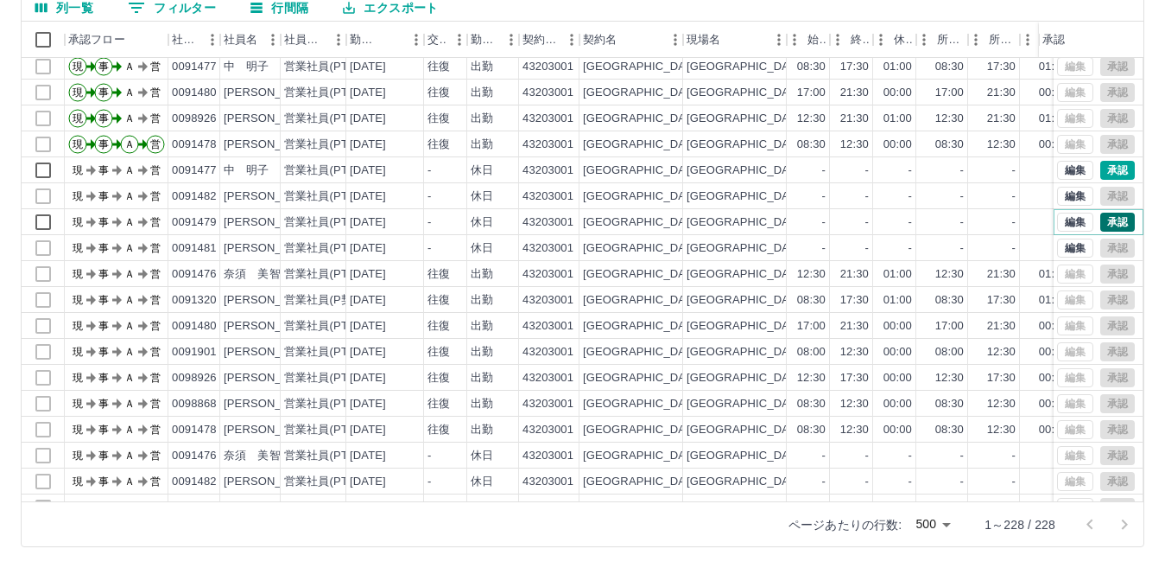
click at [1100, 225] on button "承認" at bounding box center [1117, 221] width 35 height 19
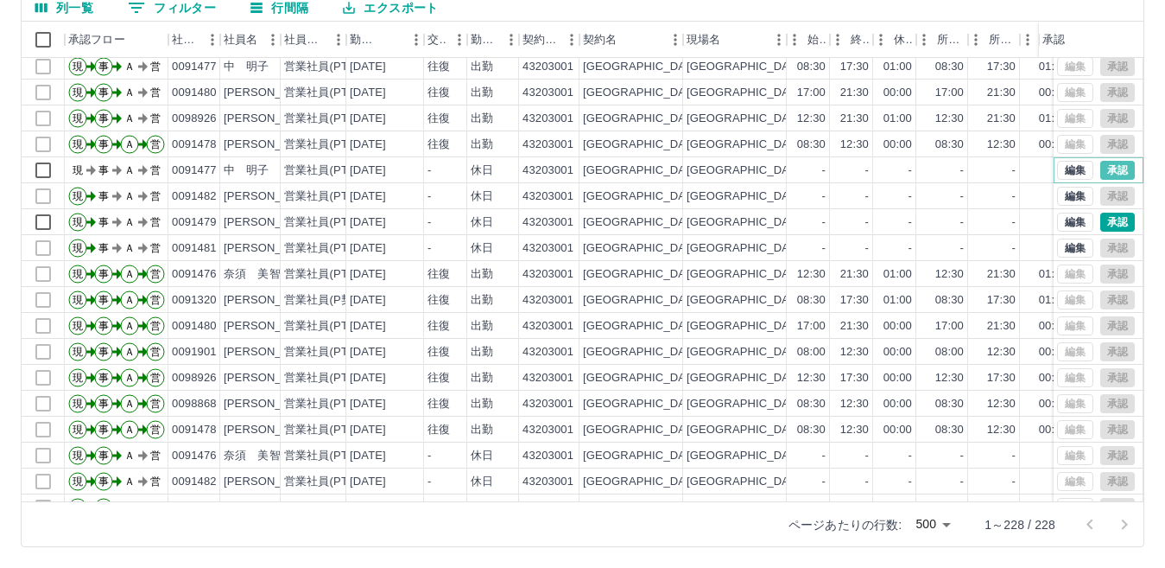
click at [1100, 165] on button "承認" at bounding box center [1117, 170] width 35 height 19
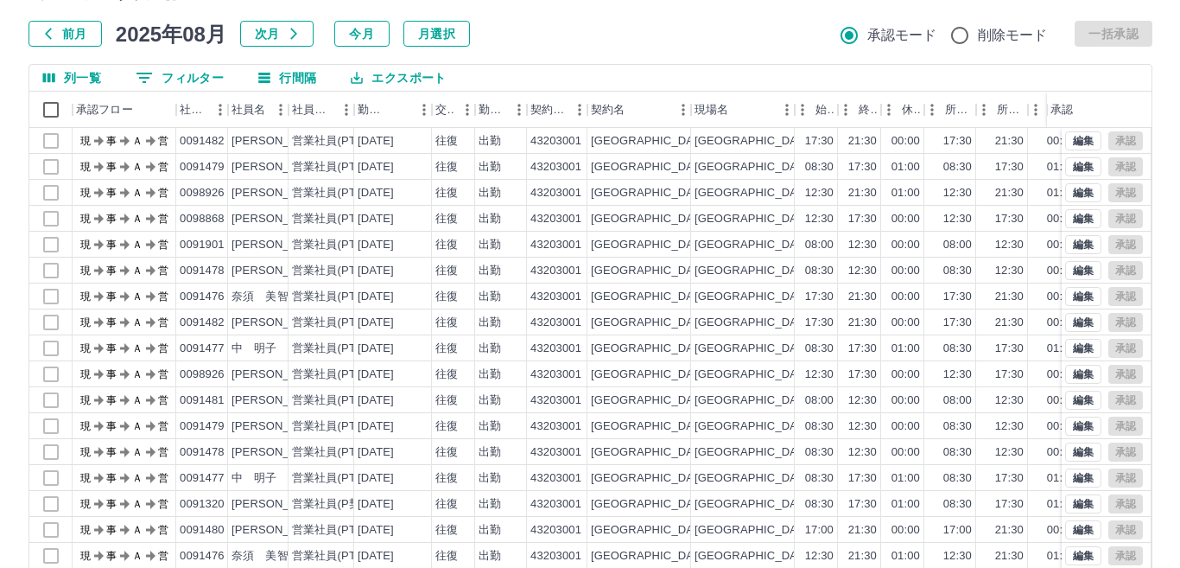
scroll to position [0, 0]
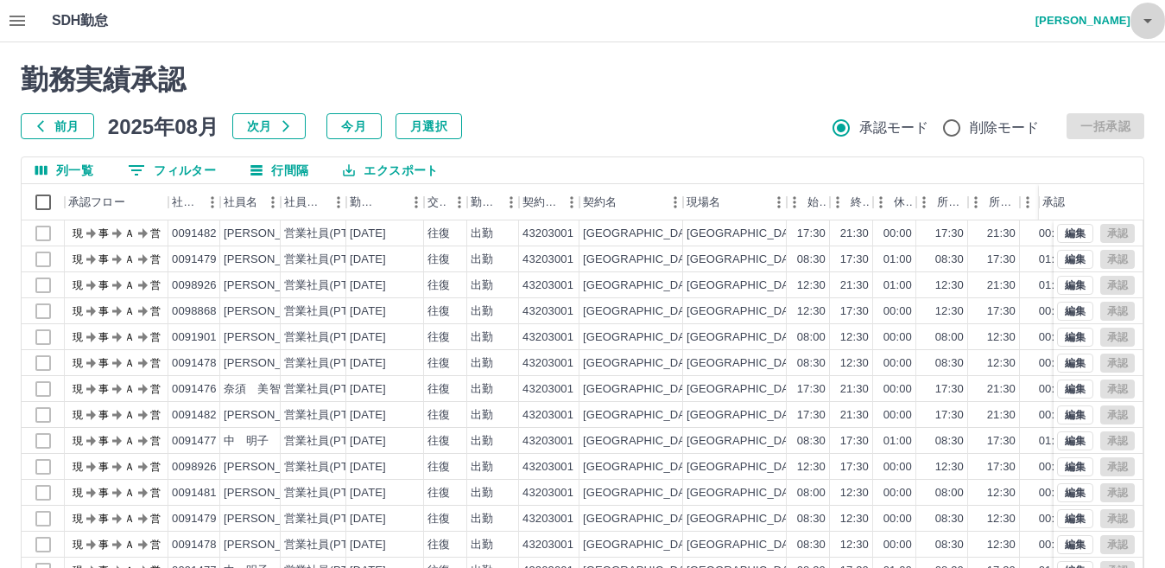
click at [1143, 18] on icon "button" at bounding box center [1148, 20] width 21 height 21
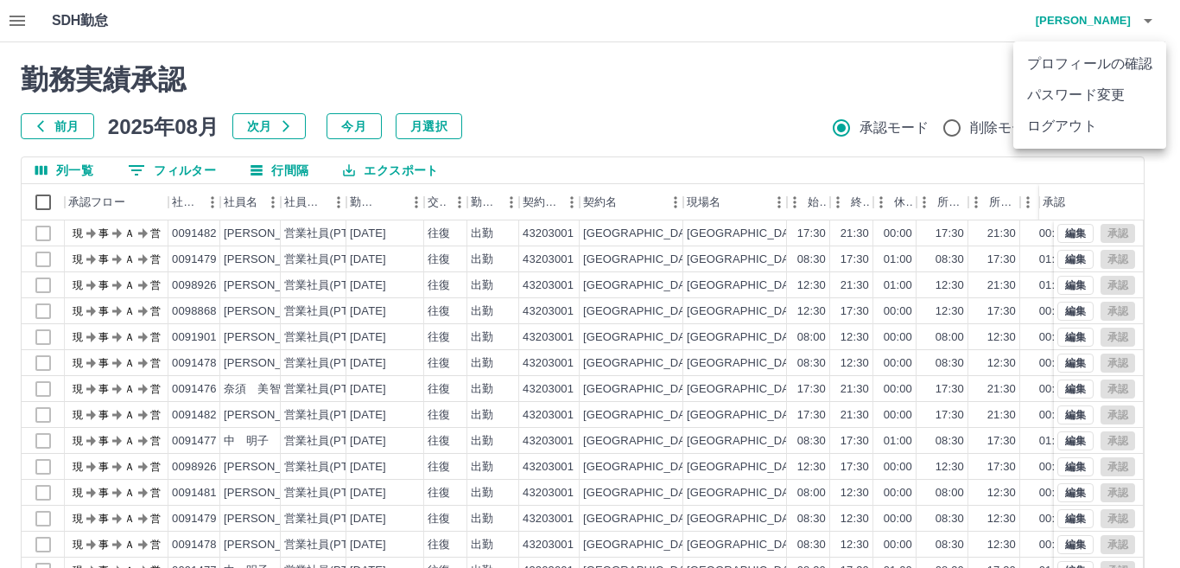
click at [1069, 124] on li "ログアウト" at bounding box center [1089, 126] width 153 height 31
